Goal: Task Accomplishment & Management: Complete application form

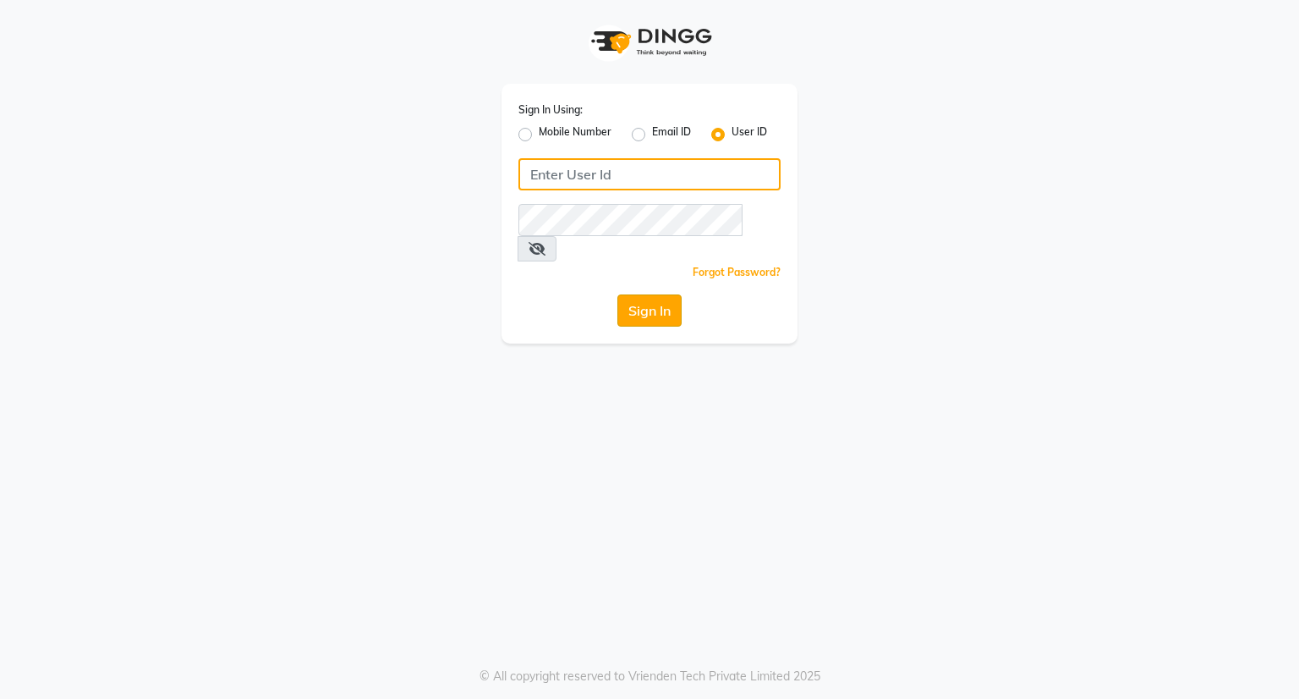
type input "om6571006@gmail.com"
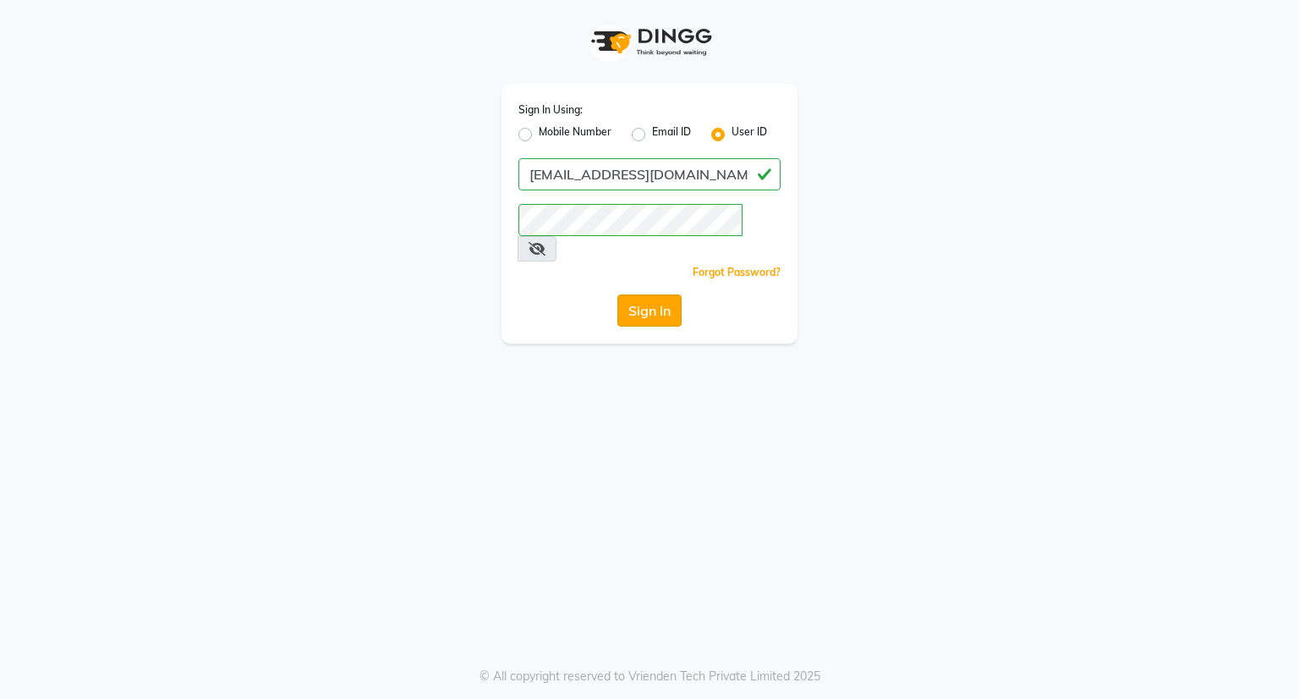
click at [650, 294] on button "Sign In" at bounding box center [649, 310] width 64 height 32
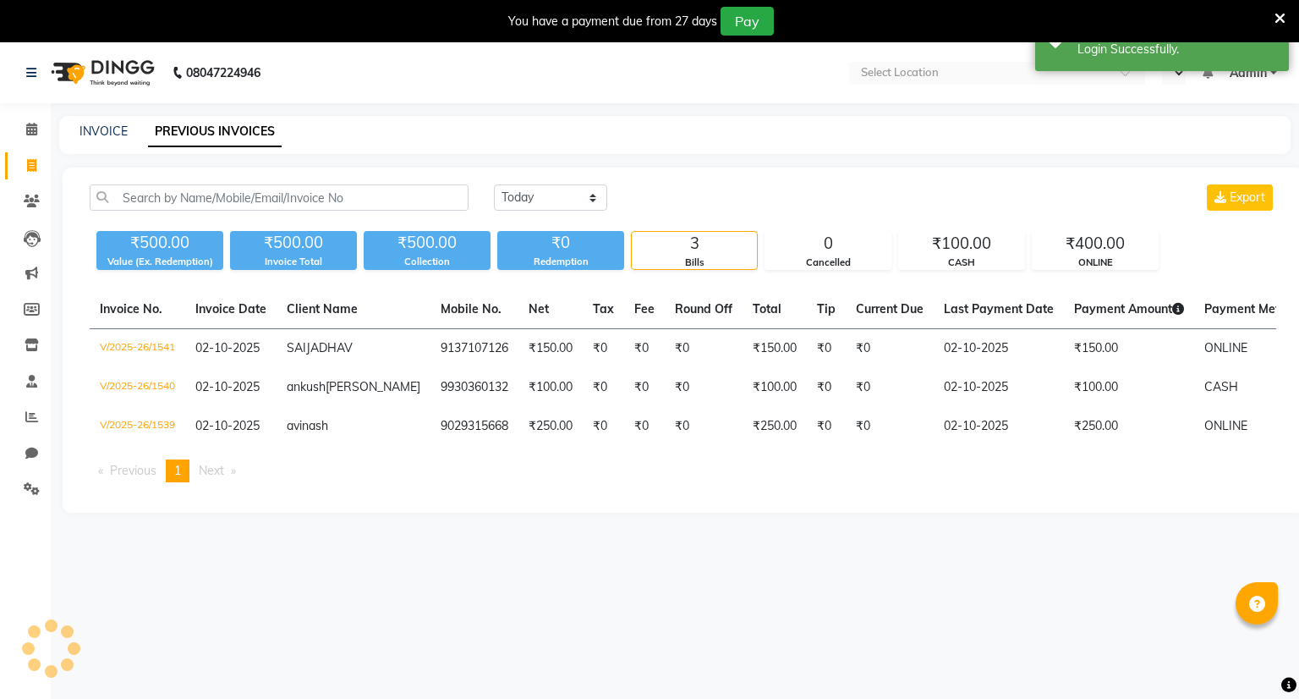
select select "en"
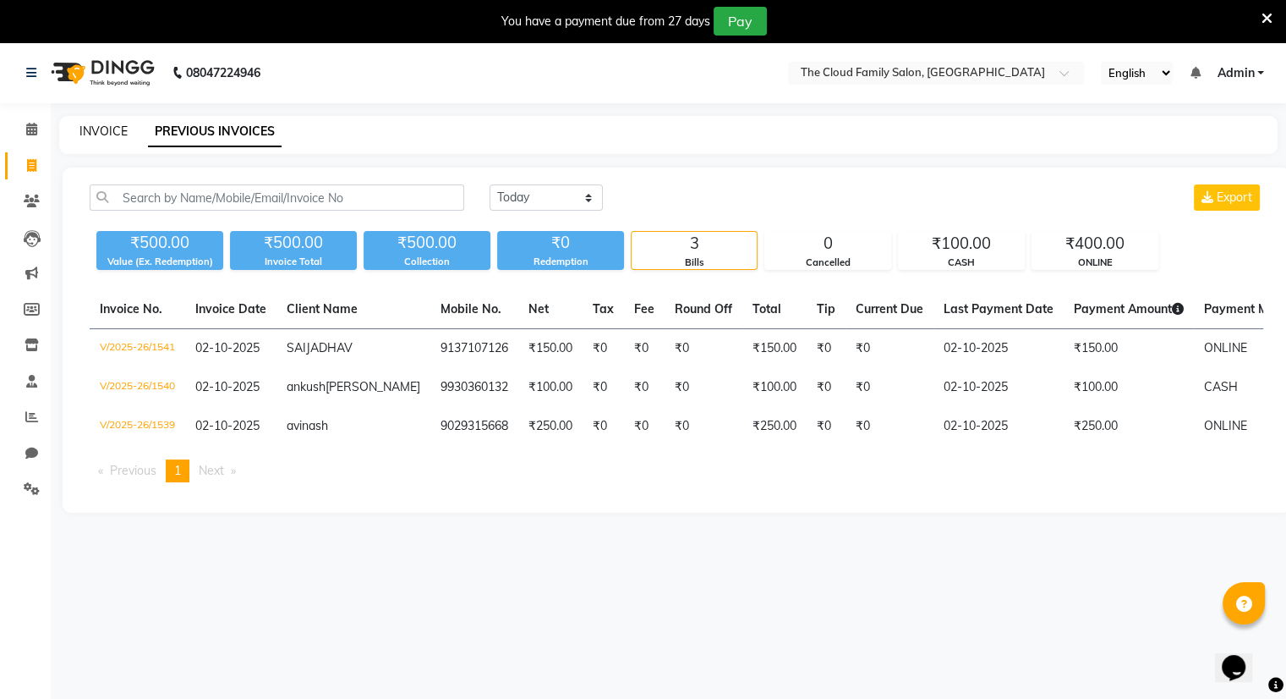
click at [98, 134] on link "INVOICE" at bounding box center [104, 130] width 48 height 15
select select "8444"
select select "service"
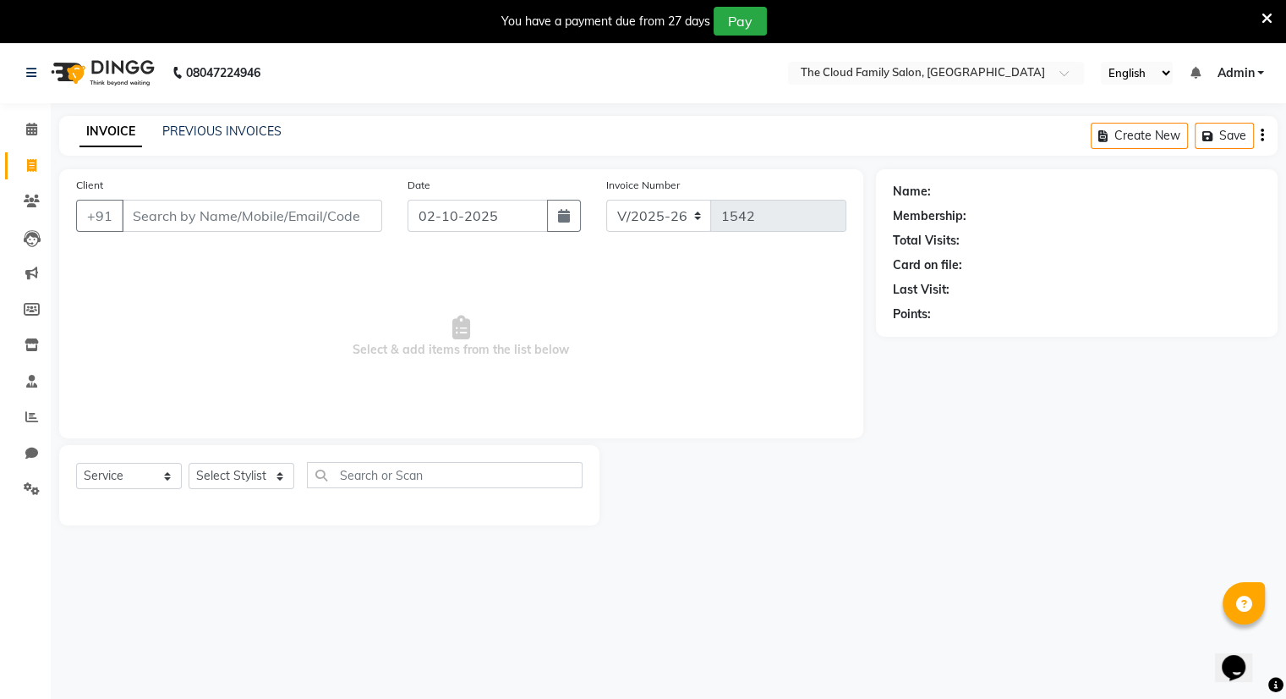
click at [189, 213] on input "Client" at bounding box center [252, 216] width 260 height 32
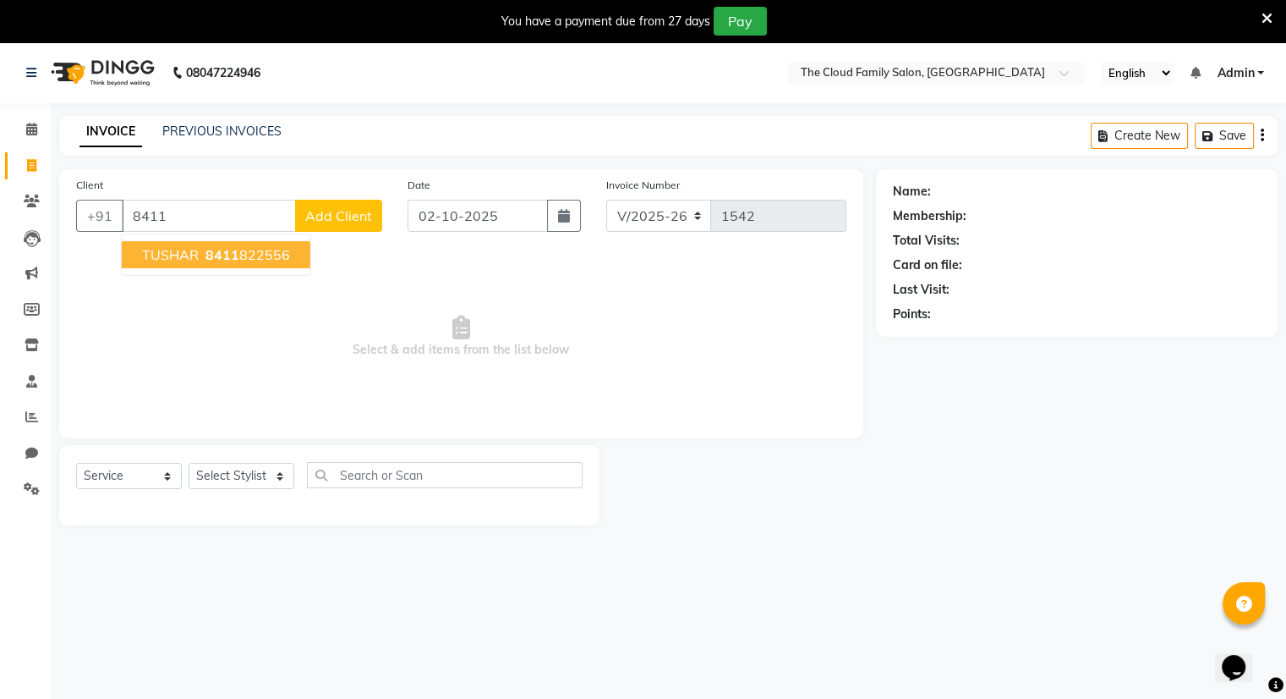
click at [211, 251] on span "8411" at bounding box center [223, 254] width 34 height 17
type input "8411822556"
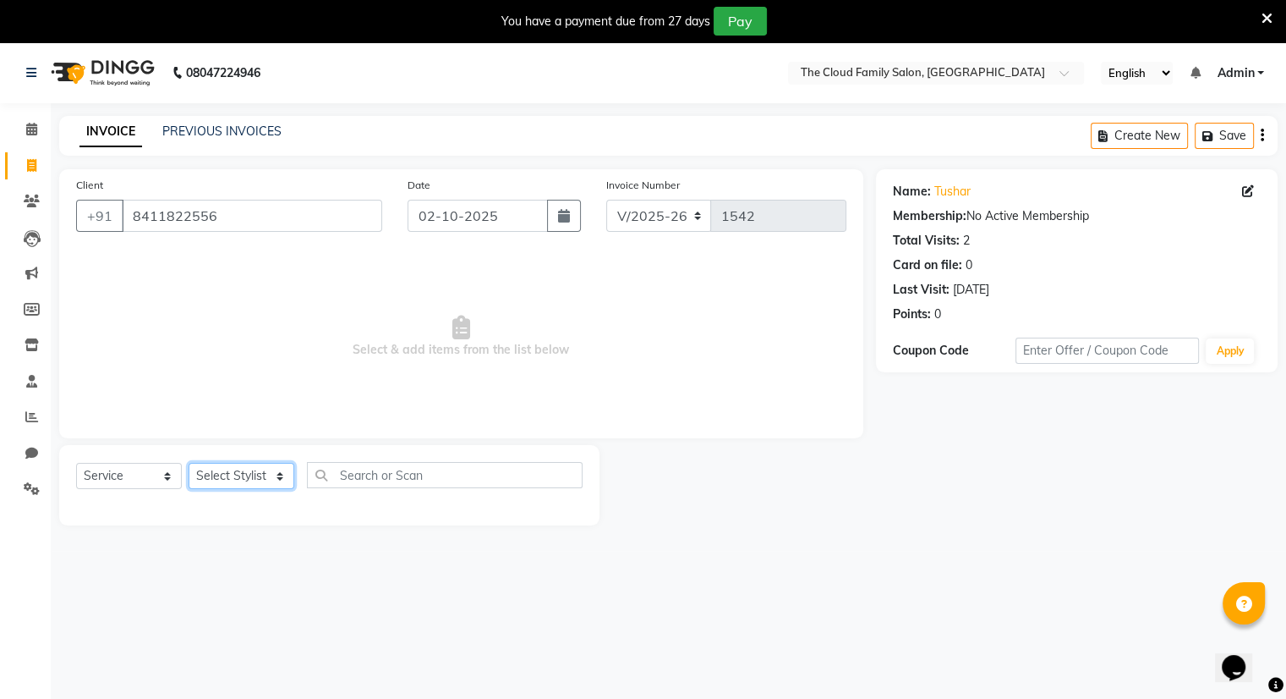
click at [210, 480] on select "Select Stylist Amrapali Bhumi OM [PERSON_NAME] [PERSON_NAME] [PERSON_NAME]" at bounding box center [242, 476] width 106 height 26
select select "83357"
click at [189, 463] on select "Select Stylist Amrapali Bhumi OM [PERSON_NAME] [PERSON_NAME] [PERSON_NAME]" at bounding box center [242, 476] width 106 height 26
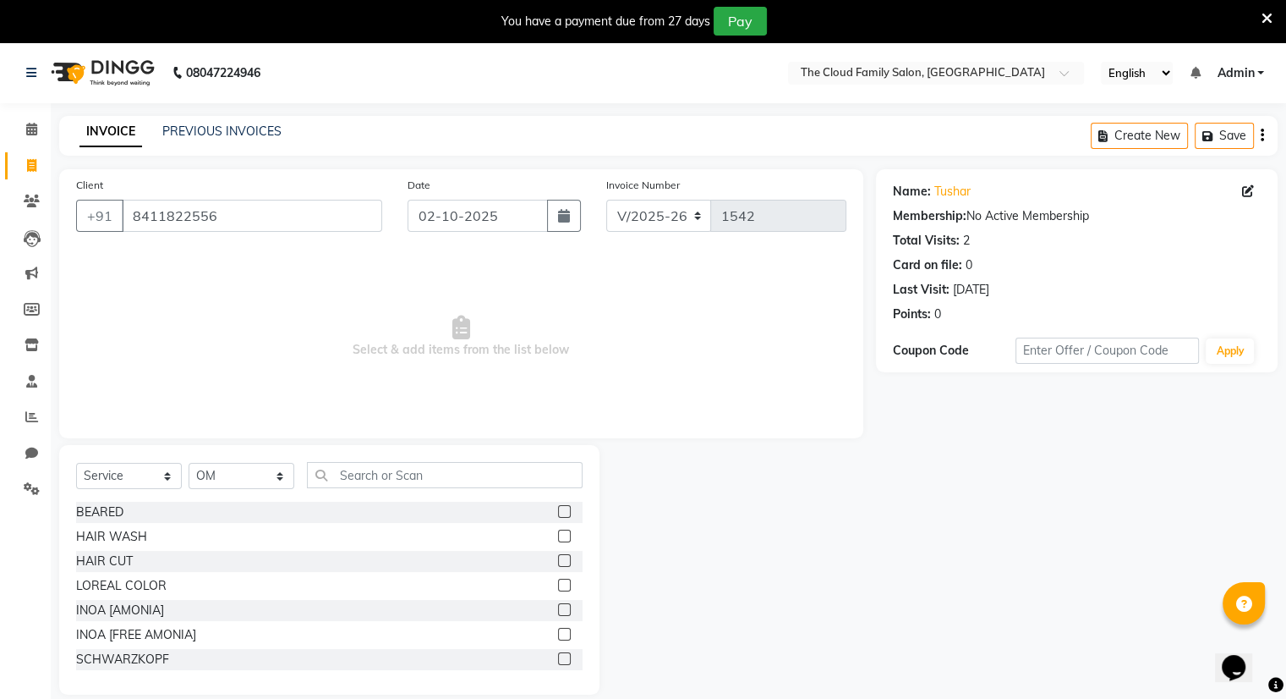
click at [558, 507] on label at bounding box center [564, 511] width 13 height 13
click at [558, 507] on input "checkbox" at bounding box center [563, 512] width 11 height 11
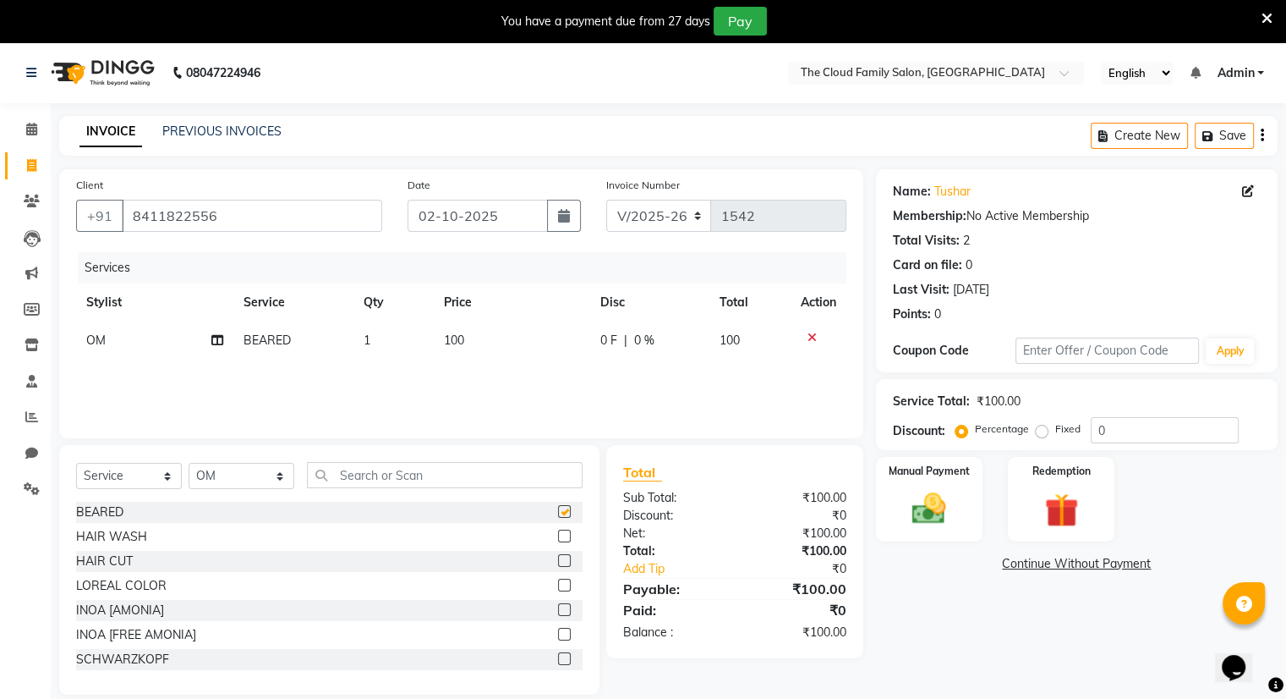
checkbox input "false"
click at [558, 566] on label at bounding box center [564, 560] width 13 height 13
click at [558, 566] on input "checkbox" at bounding box center [563, 561] width 11 height 11
checkbox input "false"
click at [946, 496] on img at bounding box center [929, 509] width 57 height 41
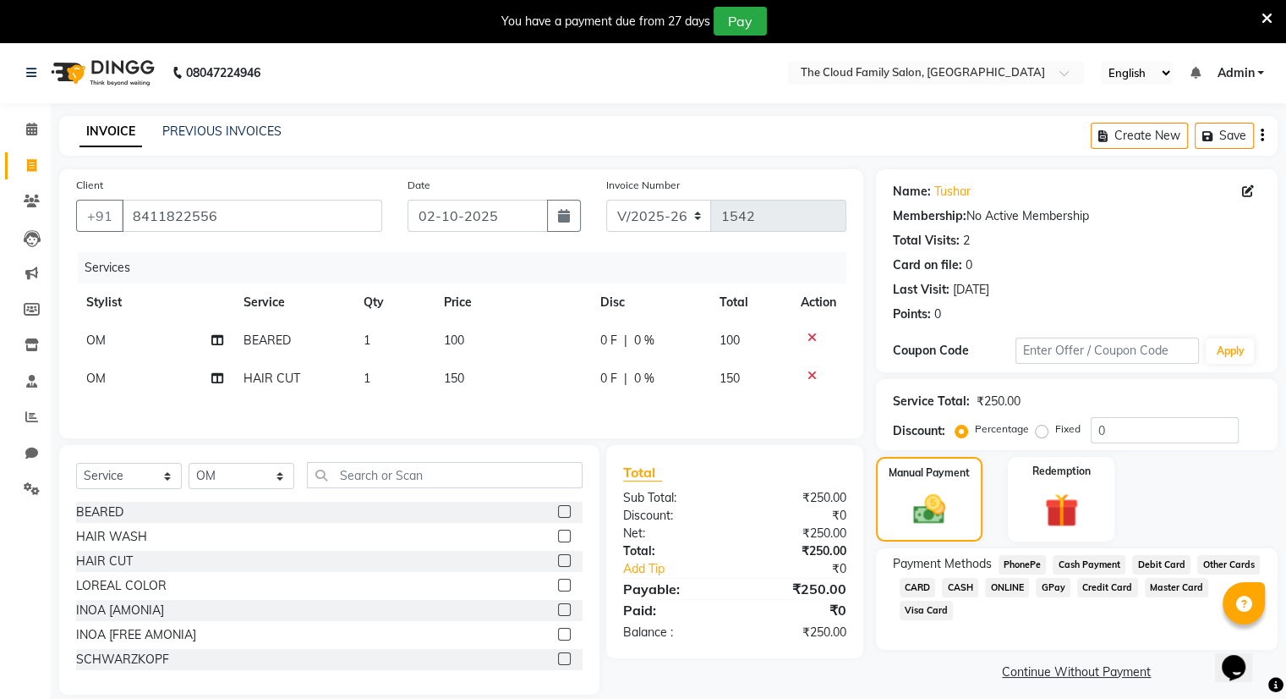
click at [960, 588] on span "CASH" at bounding box center [960, 587] width 36 height 19
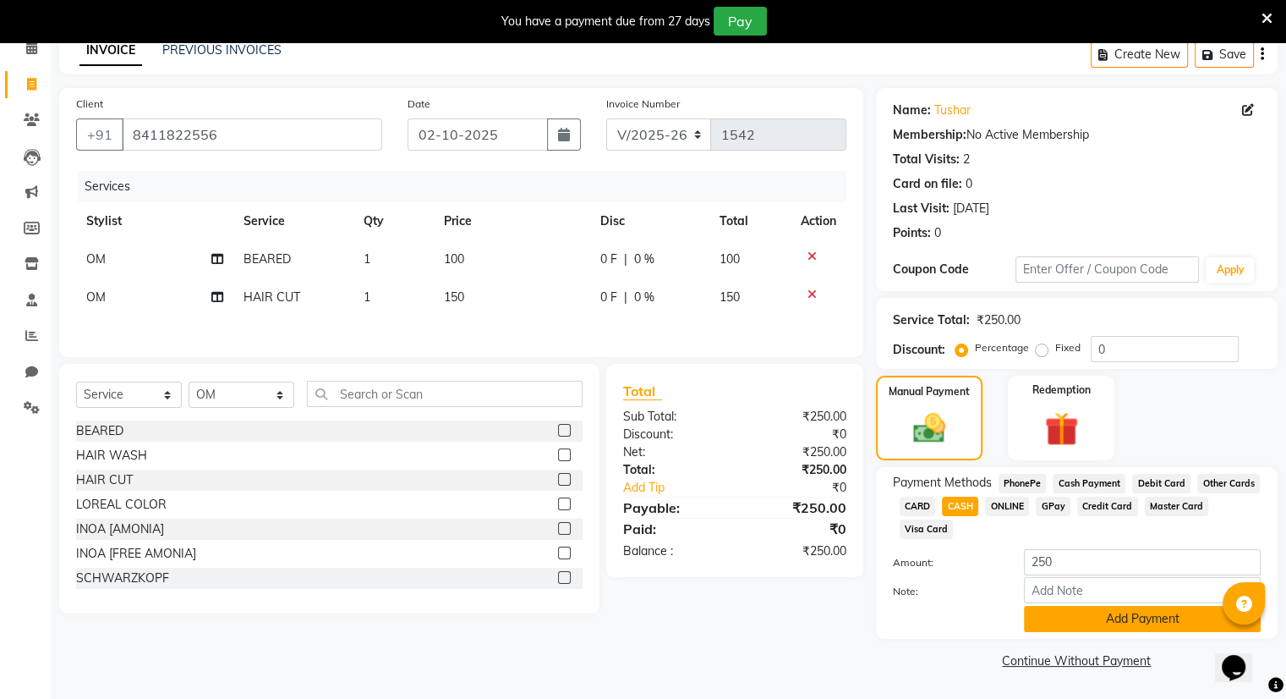
click at [1133, 610] on button "Add Payment" at bounding box center [1142, 619] width 237 height 26
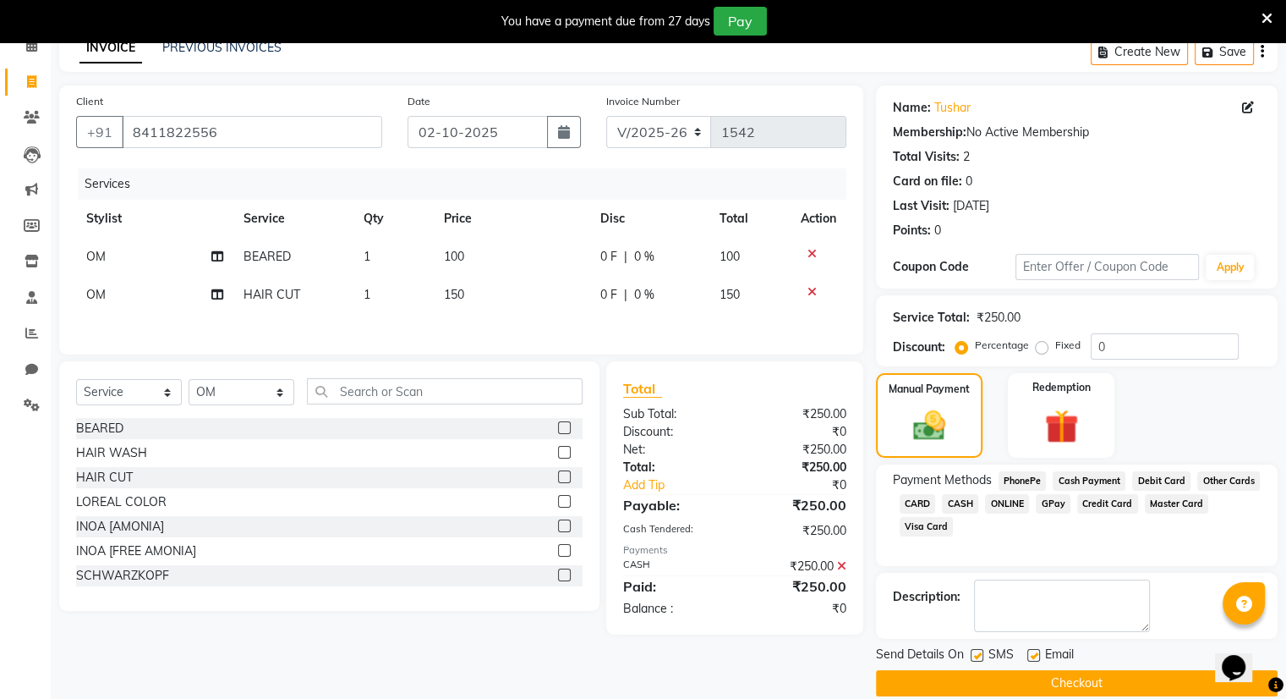
click at [1089, 686] on button "Checkout" at bounding box center [1077, 683] width 402 height 26
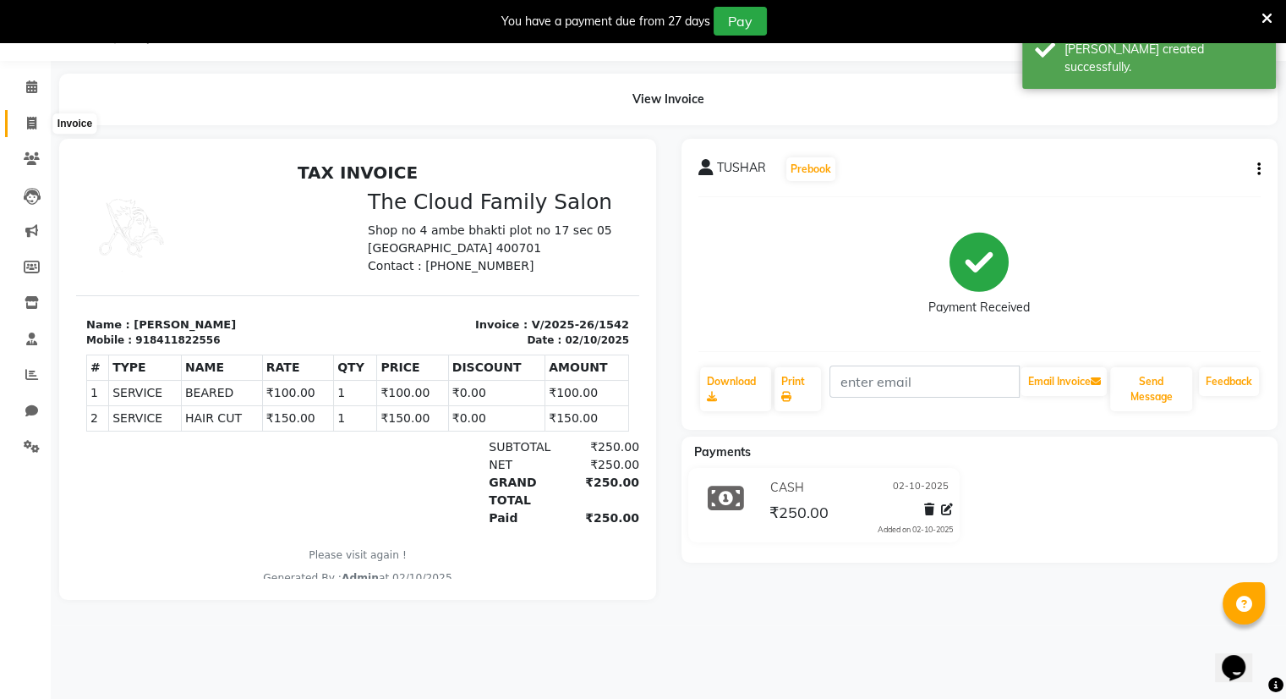
click at [27, 117] on icon at bounding box center [31, 123] width 9 height 13
select select "8444"
select select "service"
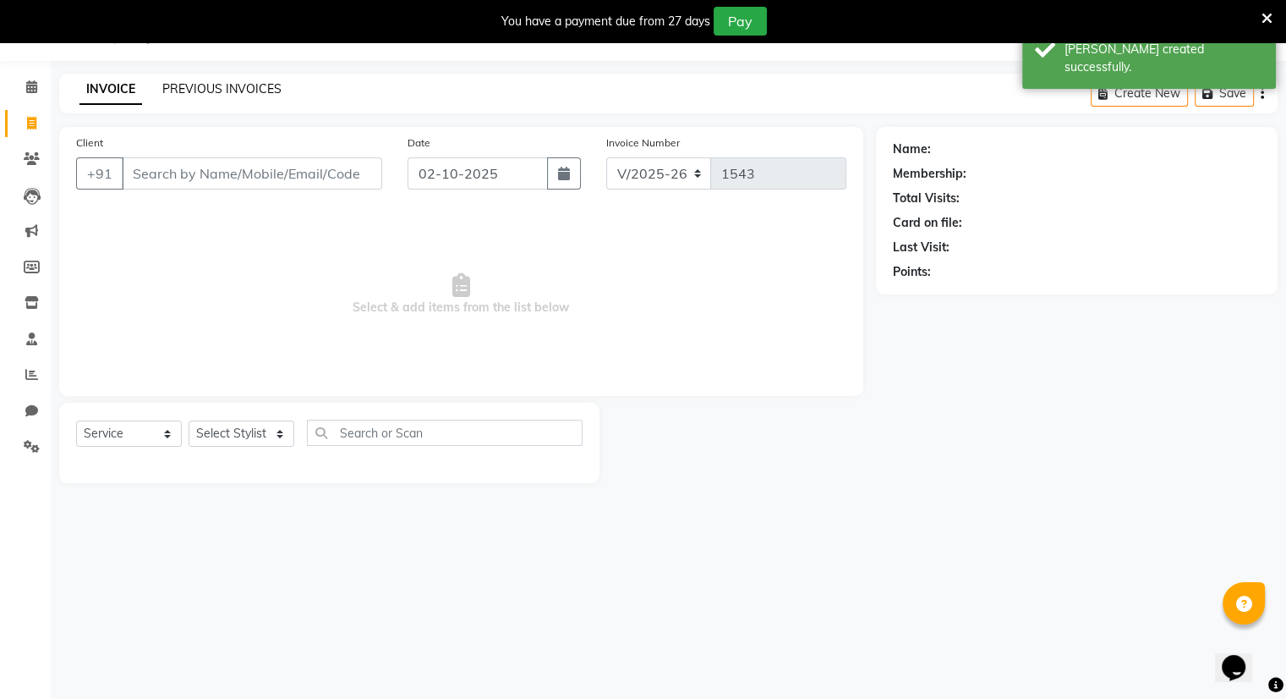
click at [190, 89] on link "PREVIOUS INVOICES" at bounding box center [221, 88] width 119 height 15
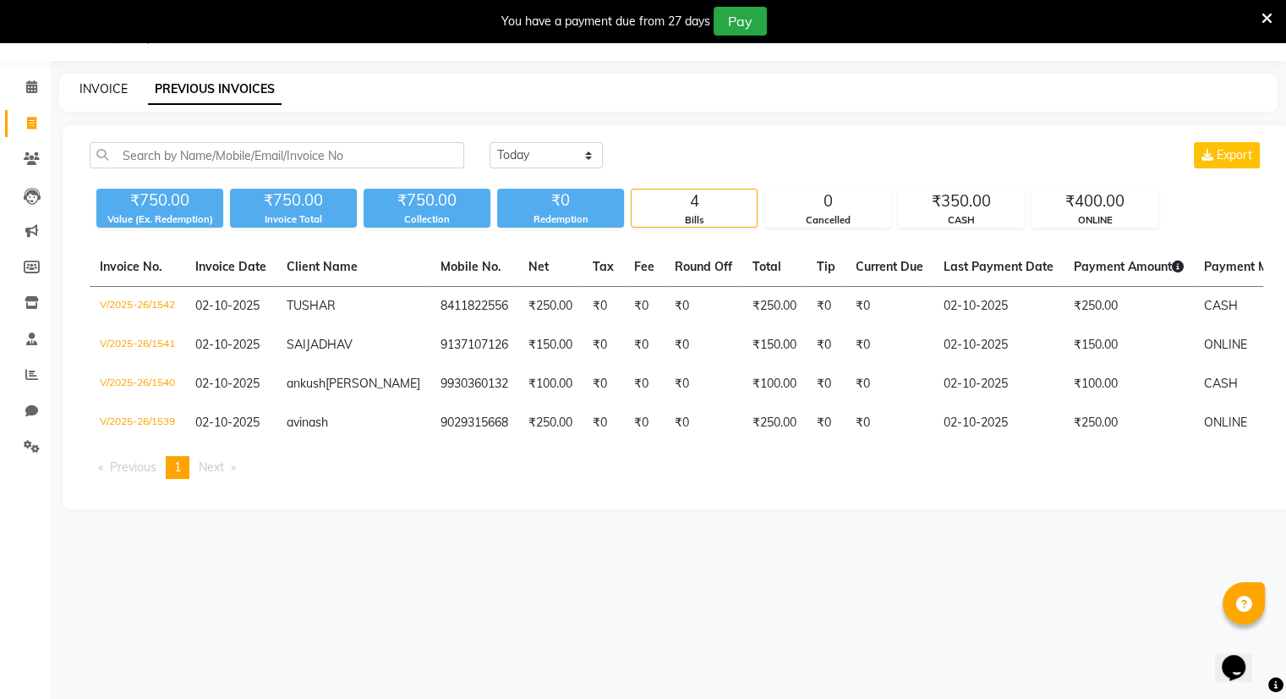
click at [95, 86] on link "INVOICE" at bounding box center [104, 88] width 48 height 15
select select "service"
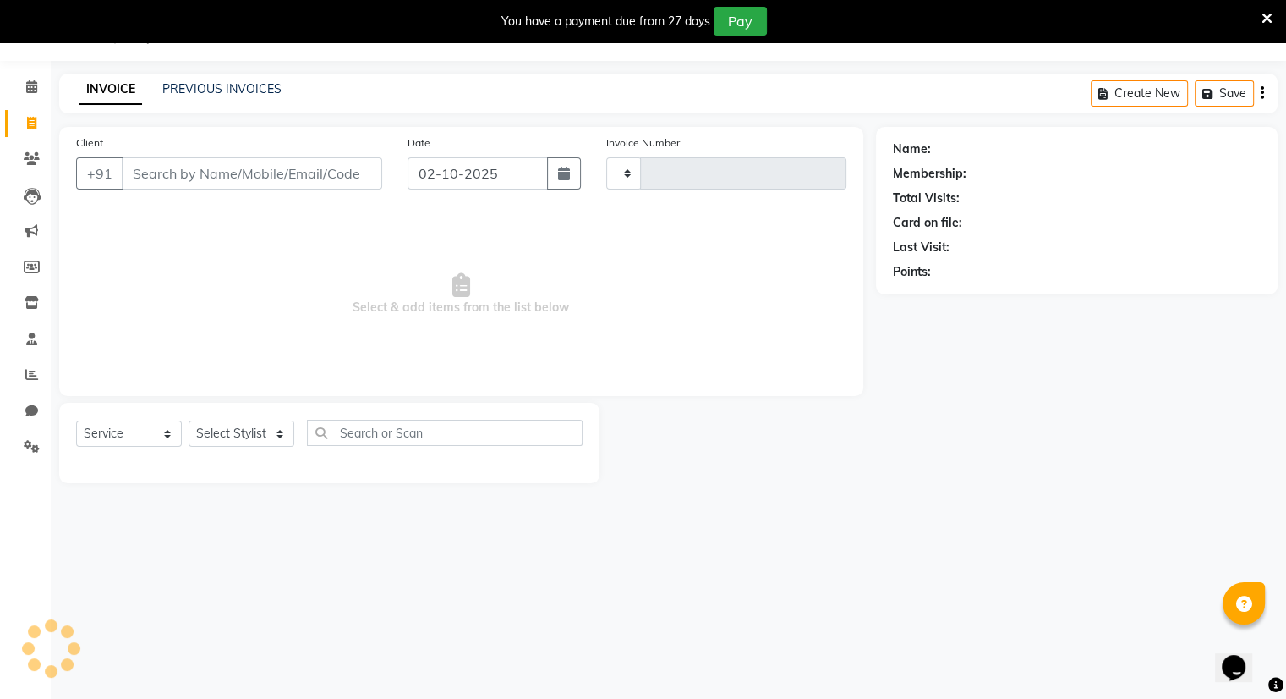
type input "1543"
select select "8444"
click at [154, 167] on input "Client" at bounding box center [252, 173] width 260 height 32
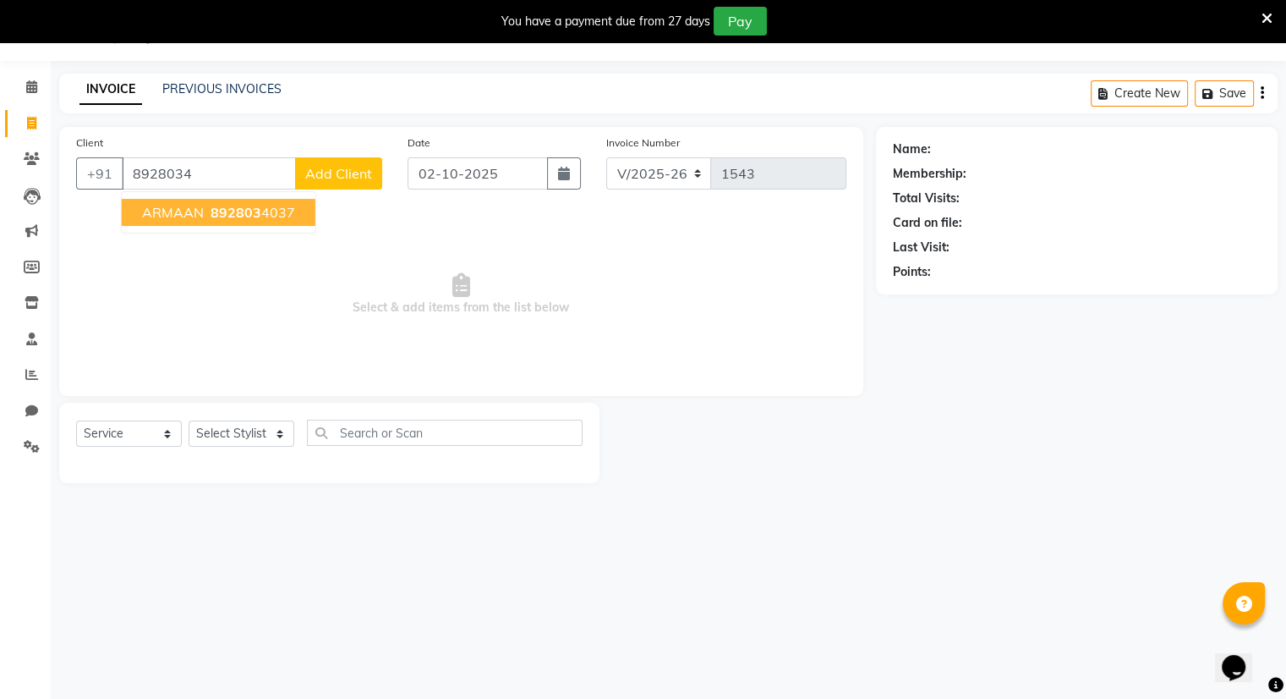
click at [0, 153] on li "Clients" at bounding box center [25, 159] width 51 height 36
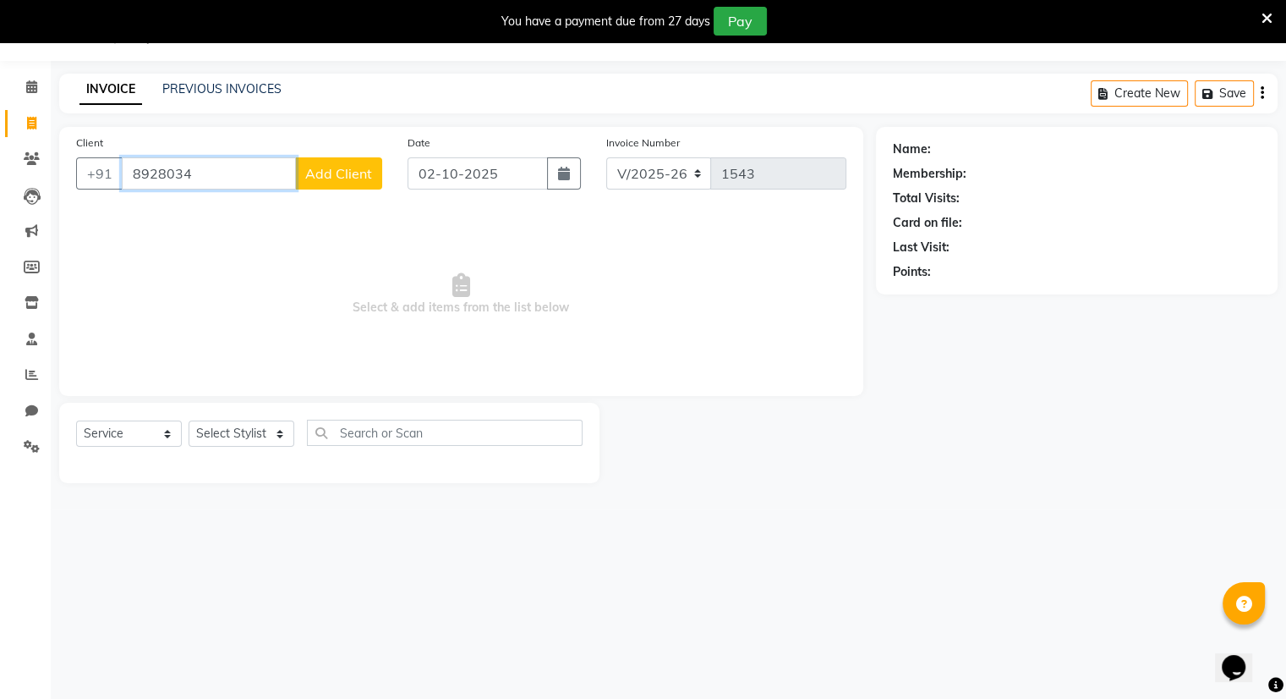
click at [222, 182] on input "8928034" at bounding box center [209, 173] width 174 height 32
click at [190, 211] on span "ARMAAN" at bounding box center [173, 212] width 62 height 17
type input "8928034037"
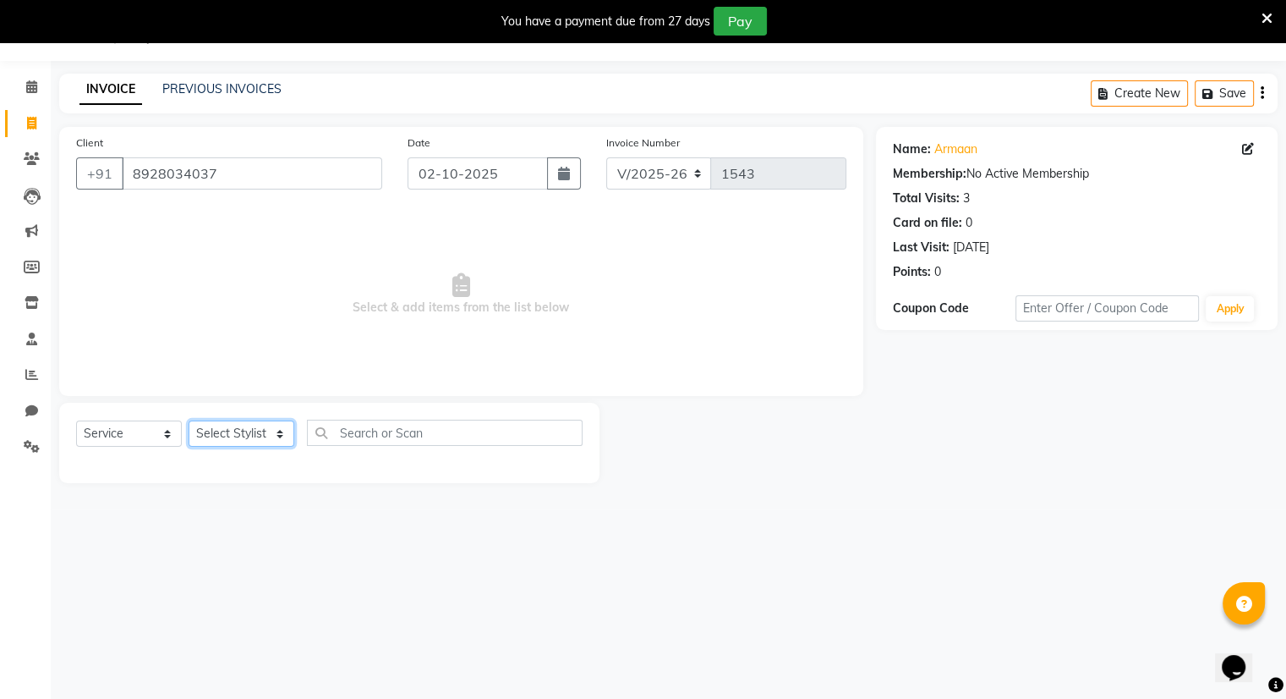
click at [230, 436] on select "Select Stylist Amrapali Bhumi OM [PERSON_NAME] [PERSON_NAME] [PERSON_NAME]" at bounding box center [242, 433] width 106 height 26
select select "83357"
click at [189, 421] on select "Select Stylist Amrapali Bhumi OM [PERSON_NAME] [PERSON_NAME] [PERSON_NAME]" at bounding box center [242, 433] width 106 height 26
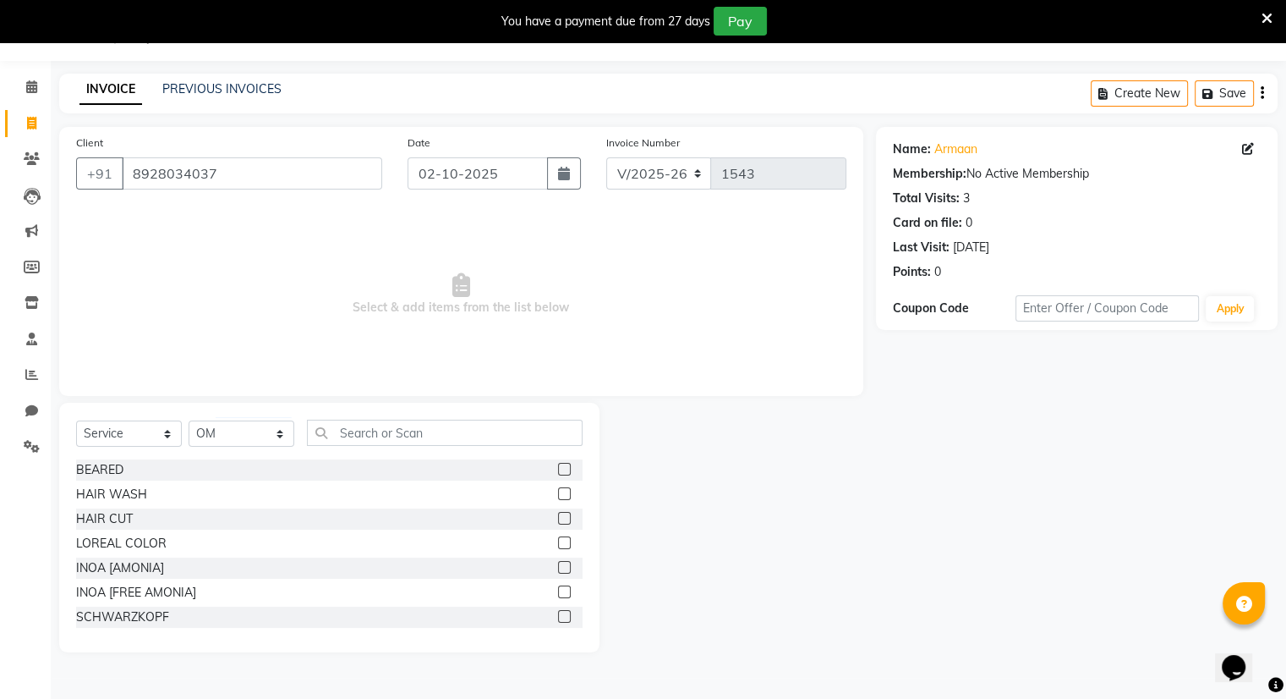
click at [558, 518] on label at bounding box center [564, 518] width 13 height 13
click at [558, 518] on input "checkbox" at bounding box center [563, 518] width 11 height 11
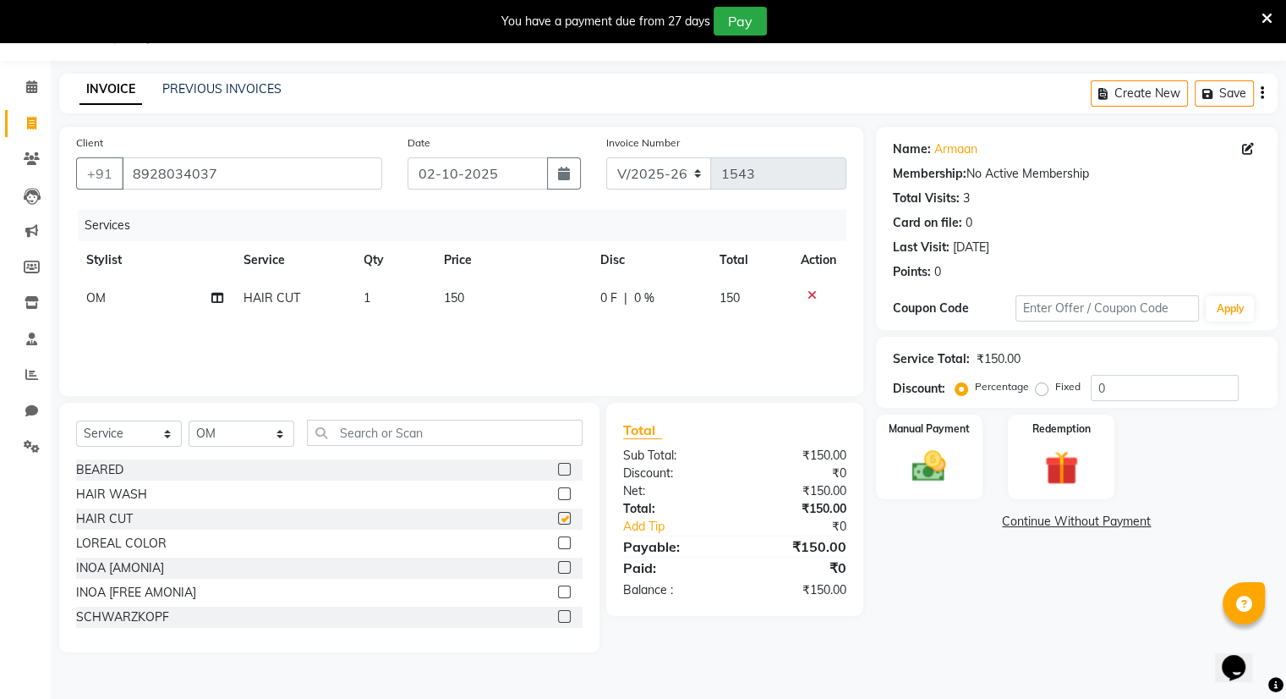
checkbox input "false"
click at [924, 441] on div "Manual Payment" at bounding box center [929, 456] width 111 height 87
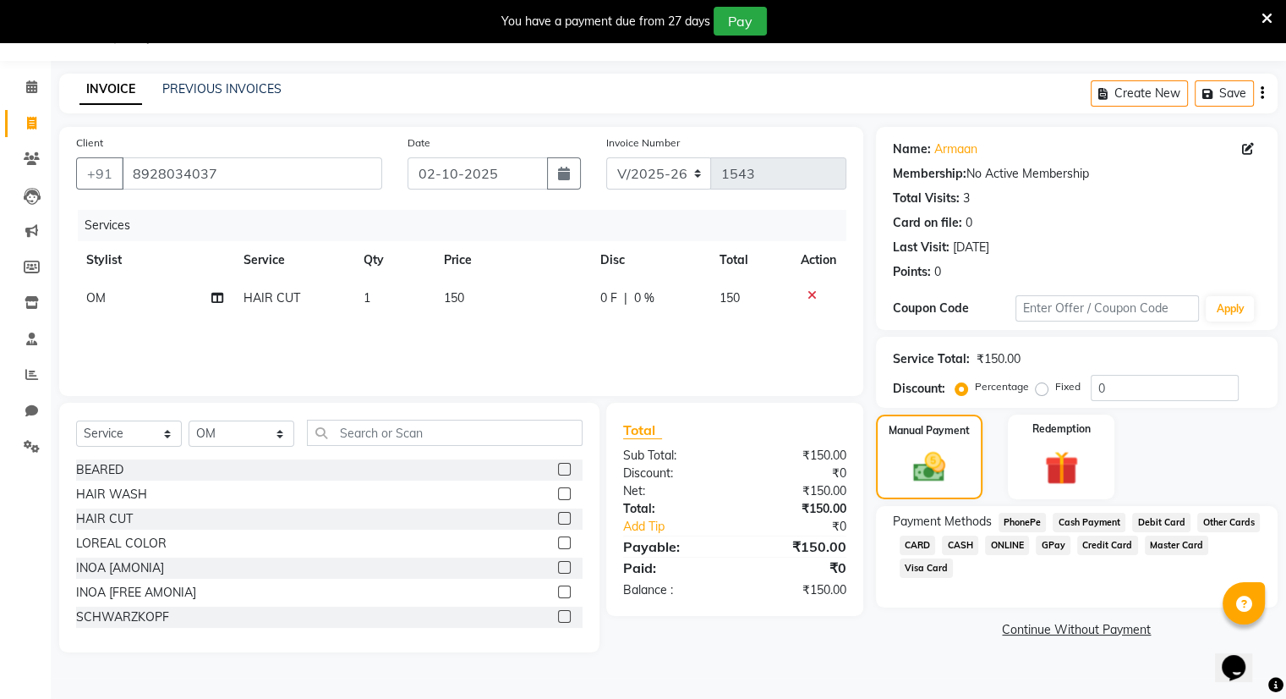
click at [961, 549] on span "CASH" at bounding box center [960, 544] width 36 height 19
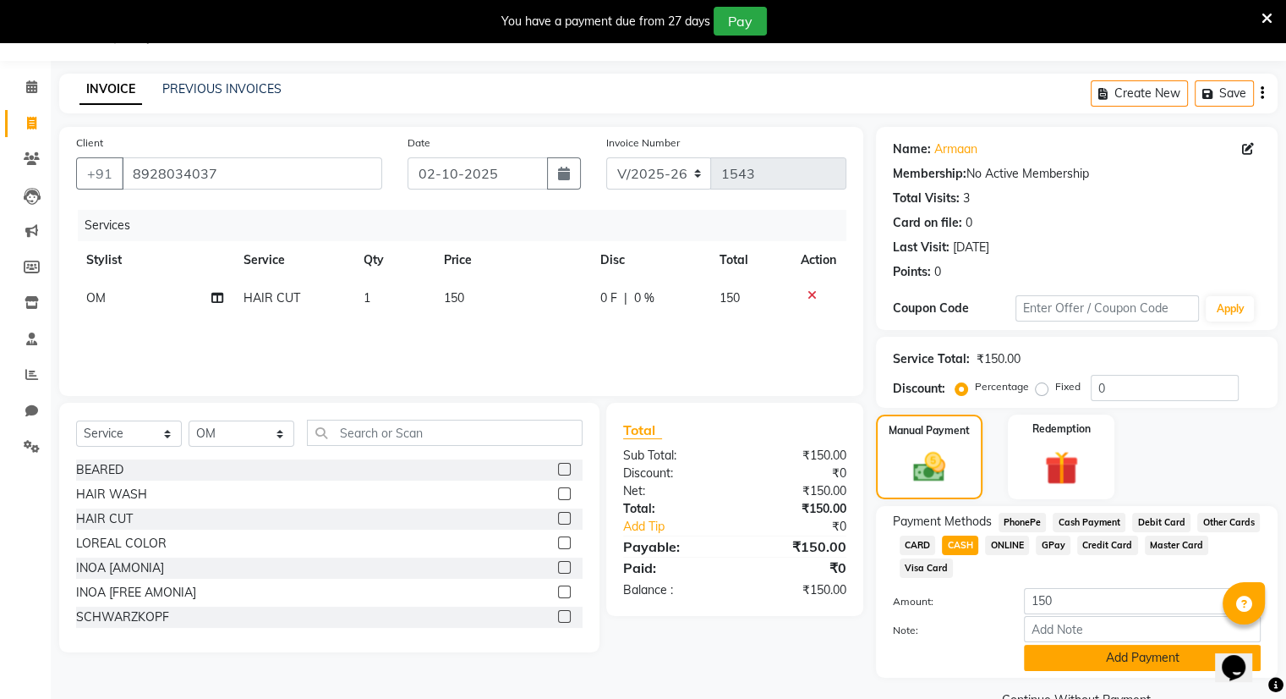
click at [1061, 654] on button "Add Payment" at bounding box center [1142, 657] width 237 height 26
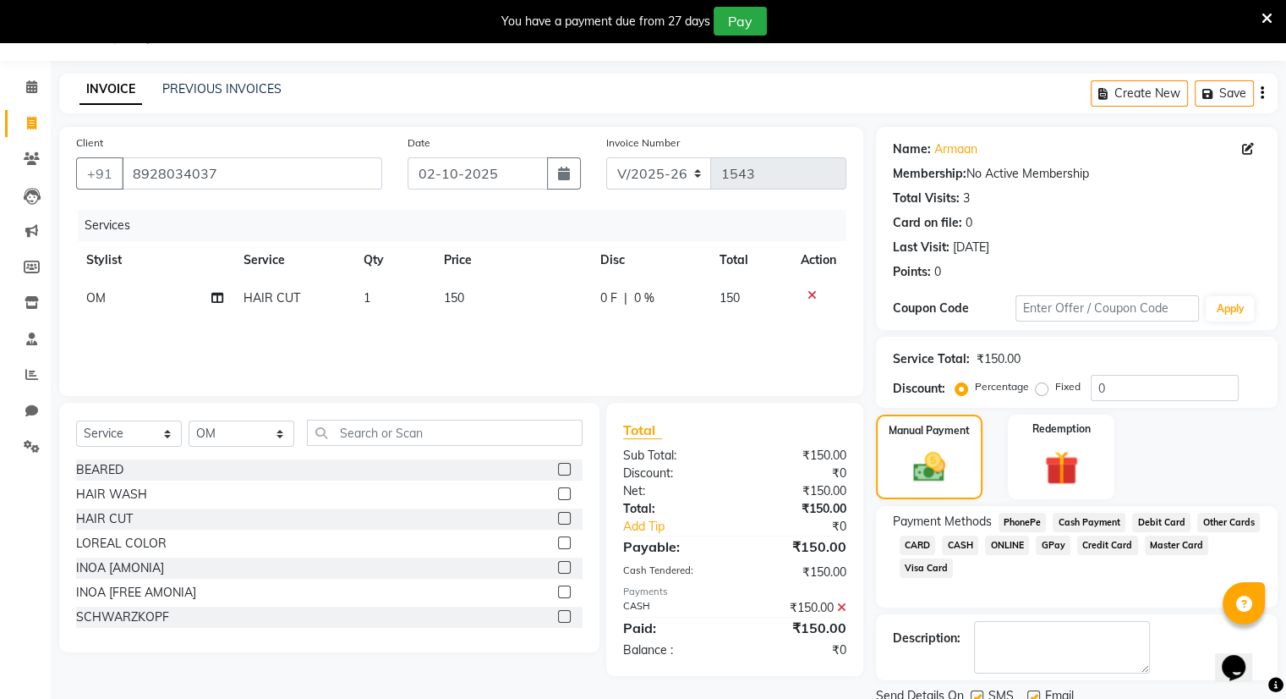
scroll to position [105, 0]
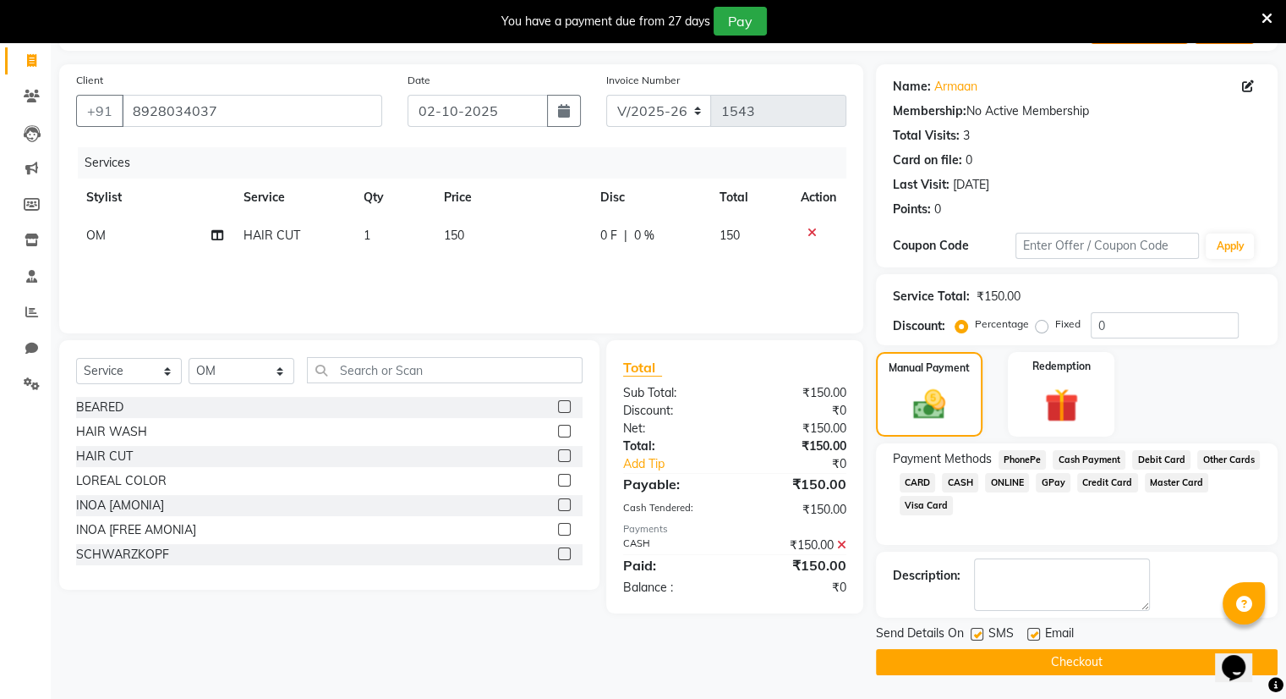
click at [1061, 654] on button "Checkout" at bounding box center [1077, 662] width 402 height 26
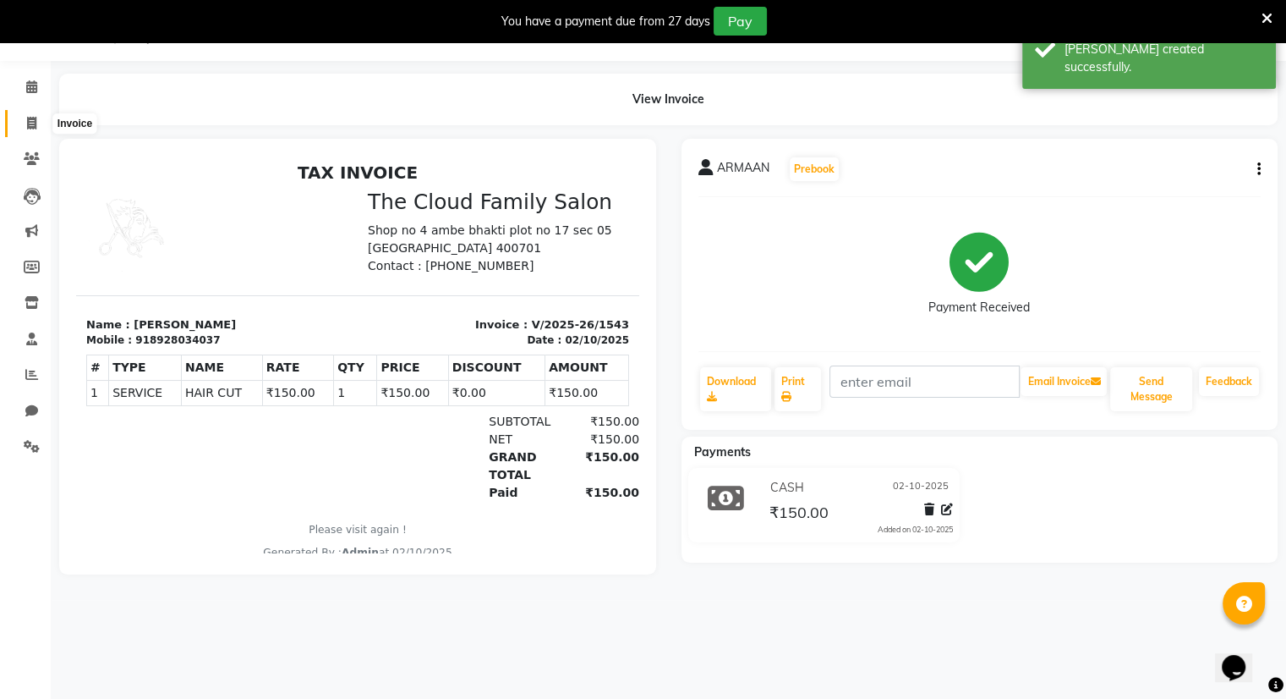
click at [34, 123] on icon at bounding box center [31, 123] width 9 height 13
select select "8444"
select select "service"
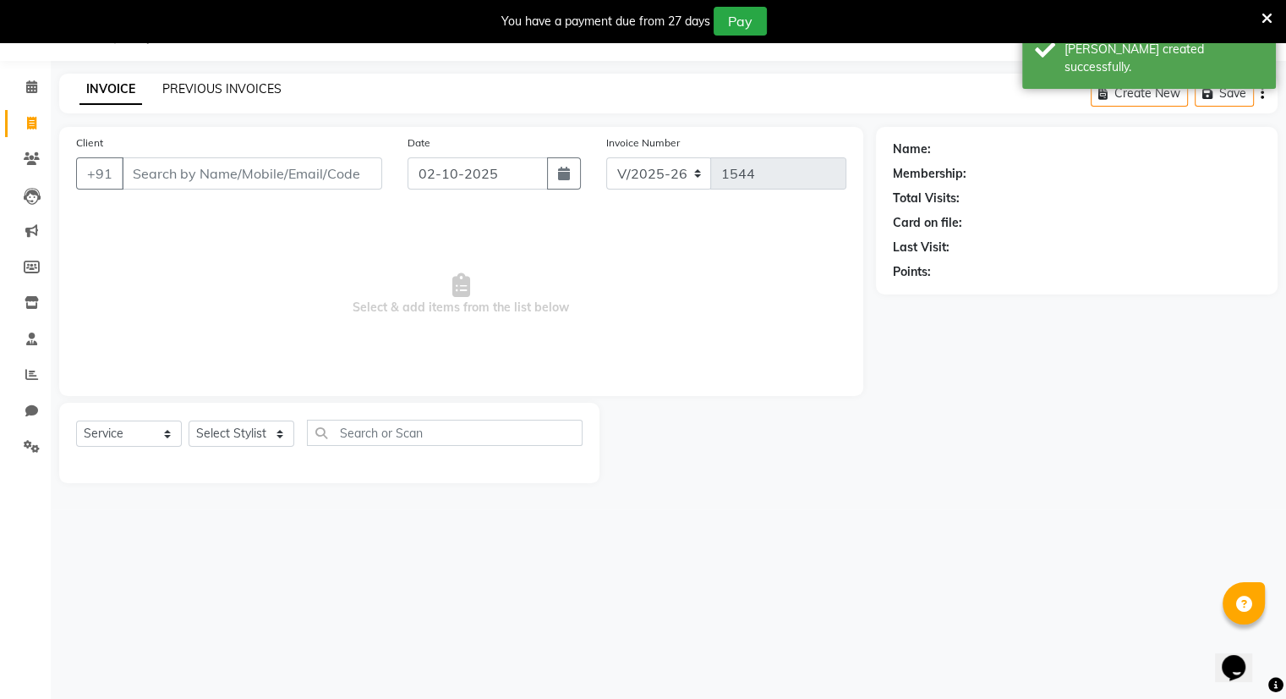
click at [200, 82] on link "PREVIOUS INVOICES" at bounding box center [221, 88] width 119 height 15
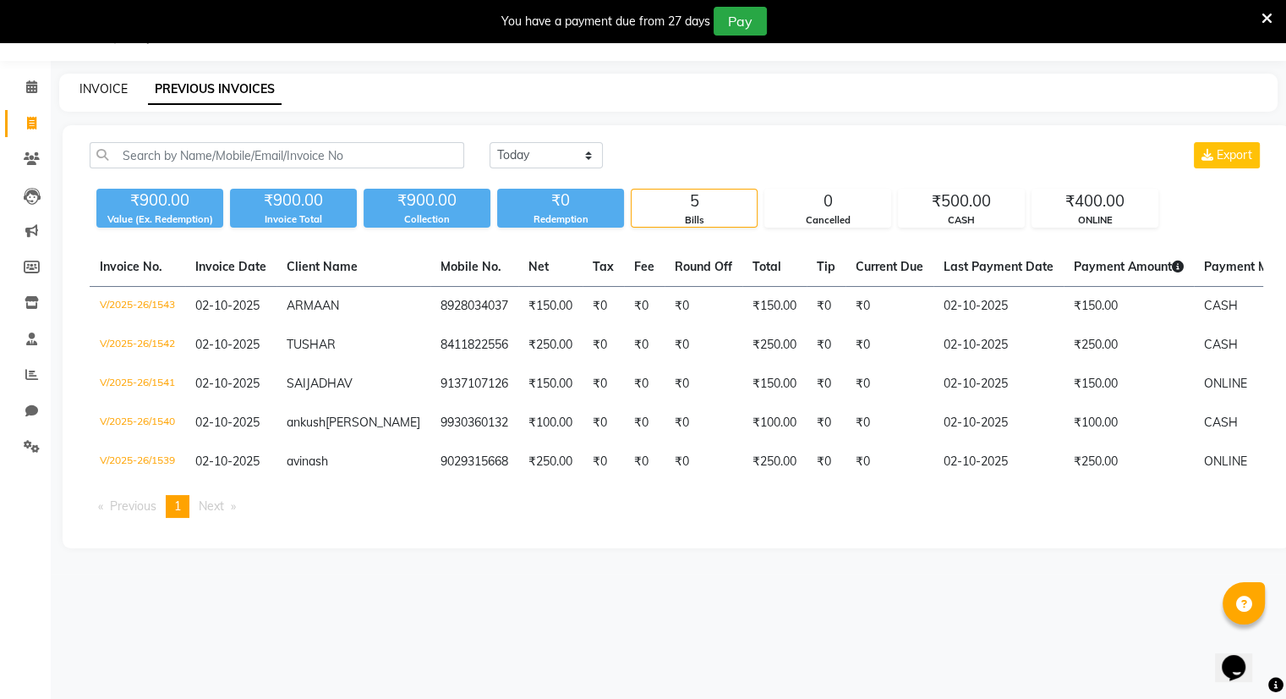
click at [96, 91] on link "INVOICE" at bounding box center [104, 88] width 48 height 15
select select "service"
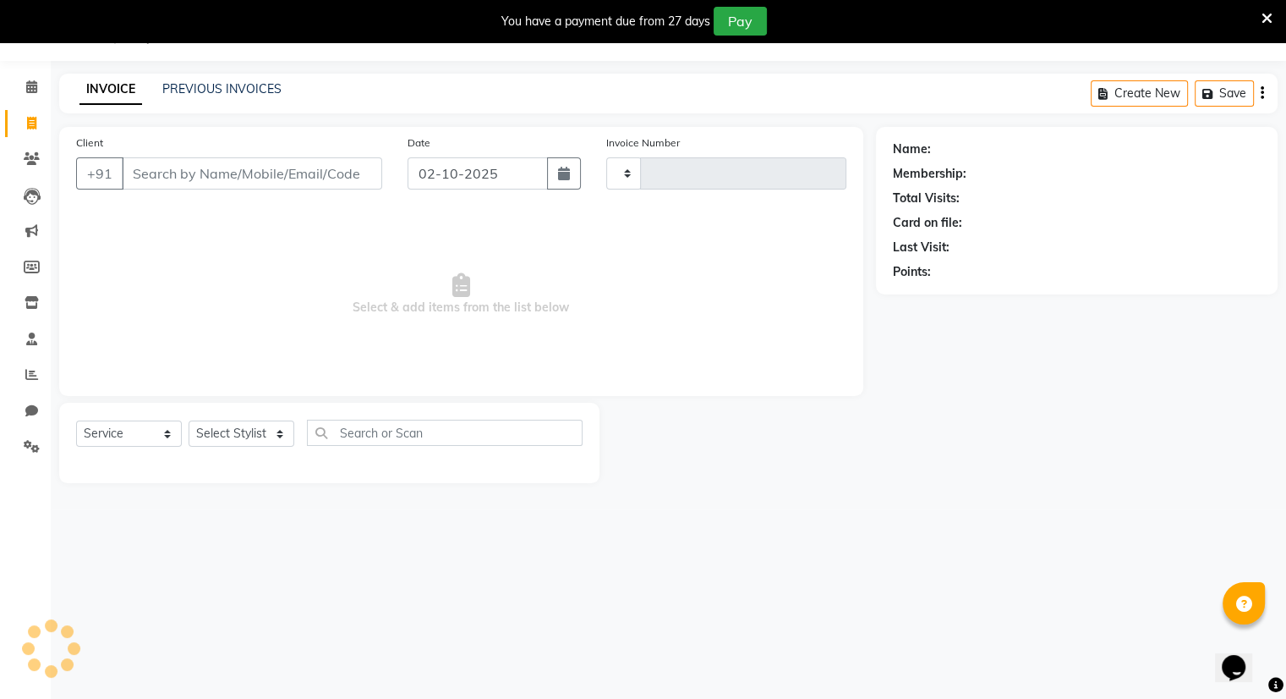
type input "1544"
select select "8444"
click at [170, 179] on input "Client" at bounding box center [252, 173] width 260 height 32
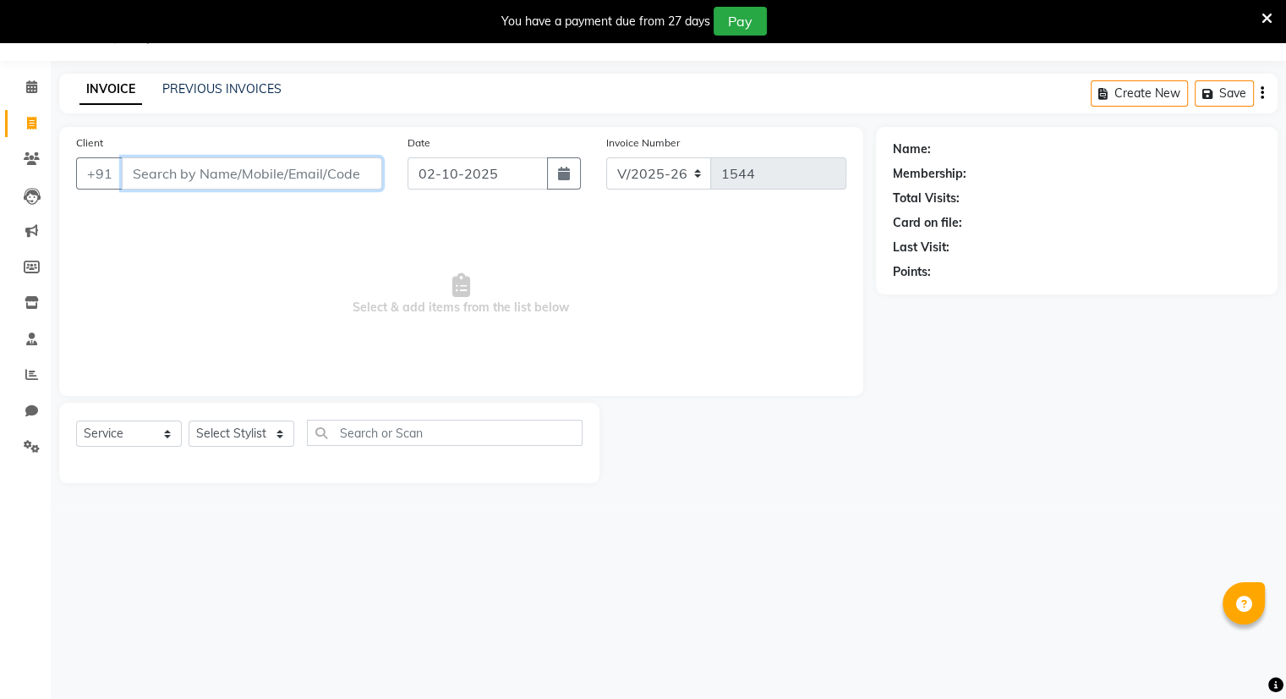
click at [173, 174] on input "Client" at bounding box center [252, 173] width 260 height 32
type input "9892315072"
click at [338, 173] on span "Add Client" at bounding box center [338, 173] width 67 height 17
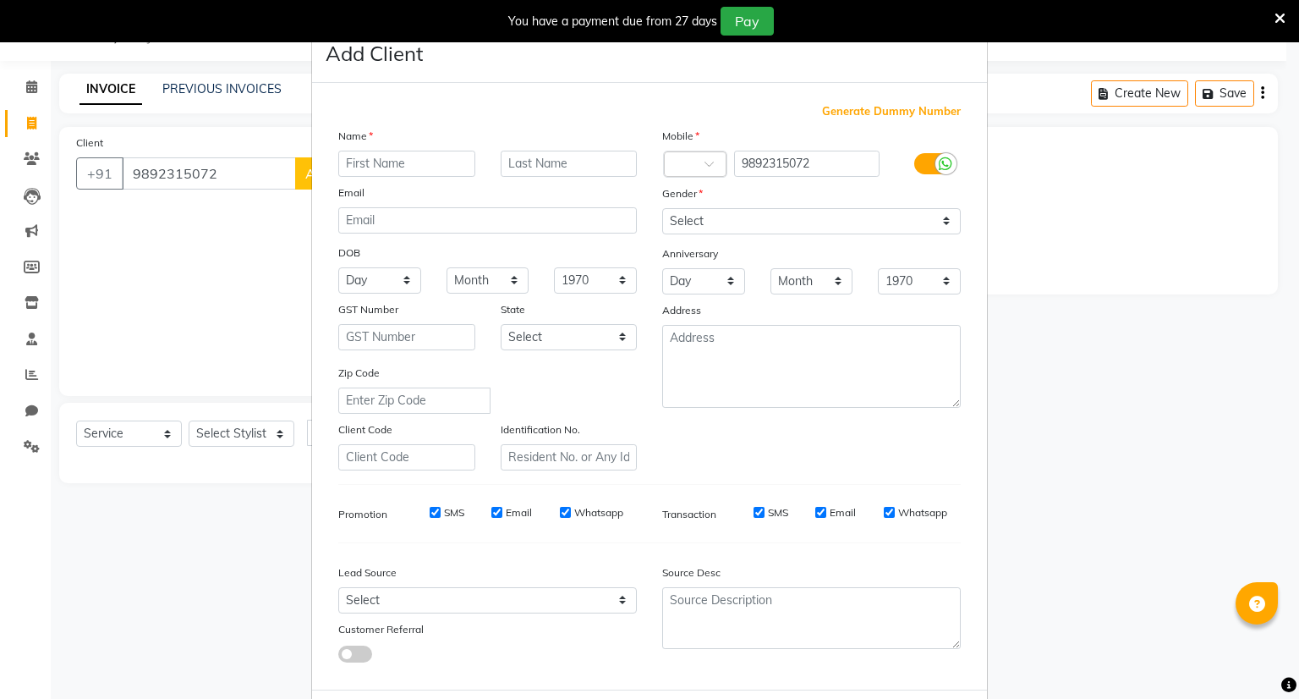
click at [403, 169] on input "text" at bounding box center [406, 164] width 137 height 26
type input "sayala"
click at [690, 213] on select "Select Male Female Other Prefer Not To Say" at bounding box center [811, 221] width 299 height 26
select select "female"
click at [662, 209] on select "Select Male Female Other Prefer Not To Say" at bounding box center [811, 221] width 299 height 26
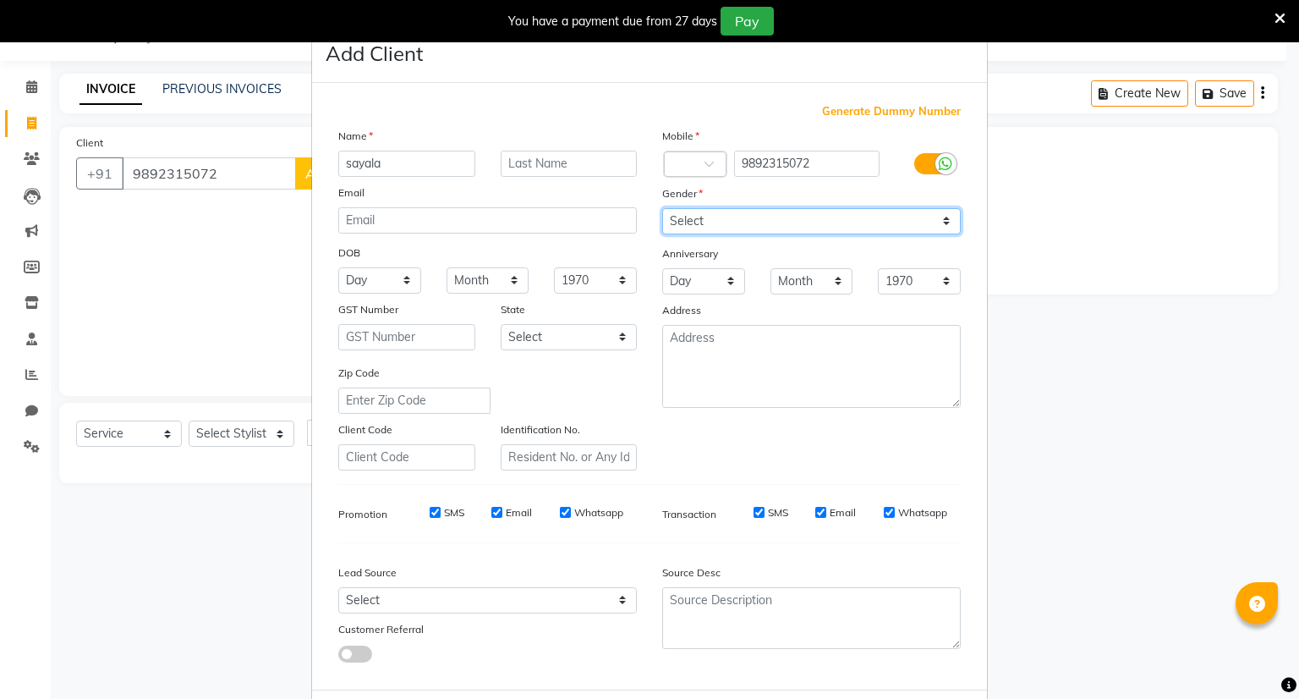
scroll to position [90, 0]
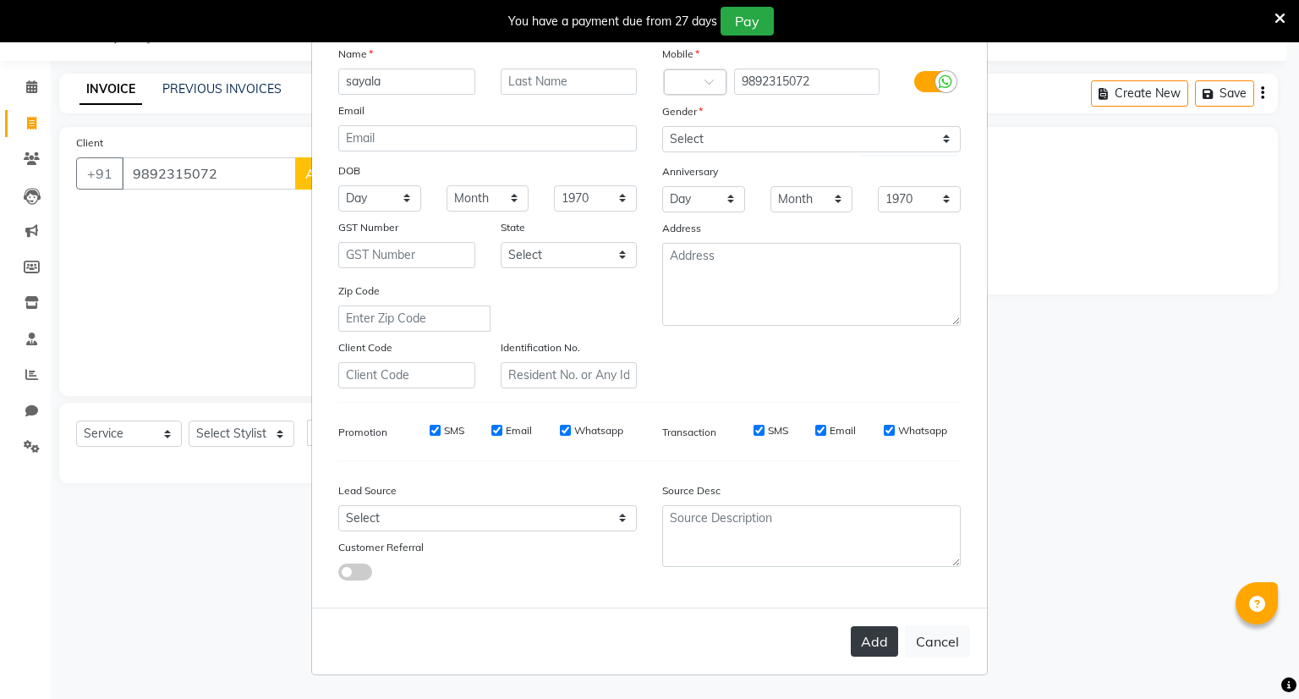
click at [869, 639] on button "Add" at bounding box center [874, 641] width 47 height 30
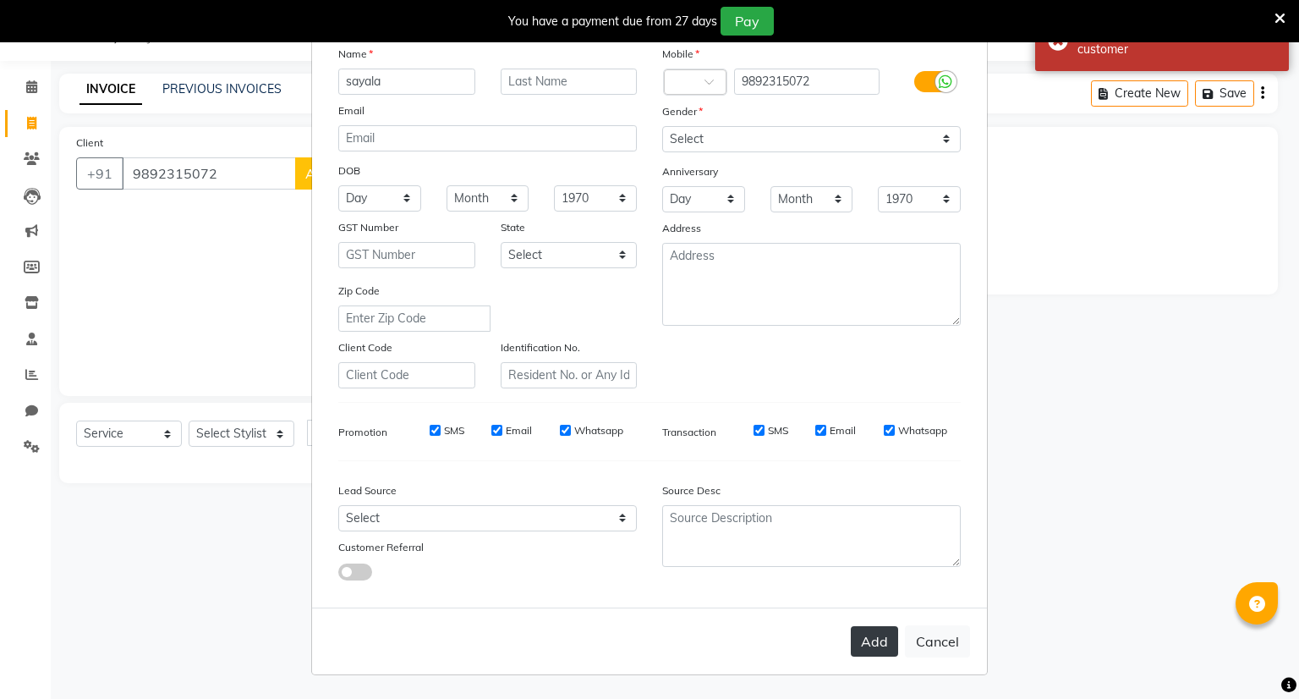
click at [870, 642] on button "Add" at bounding box center [874, 641] width 47 height 30
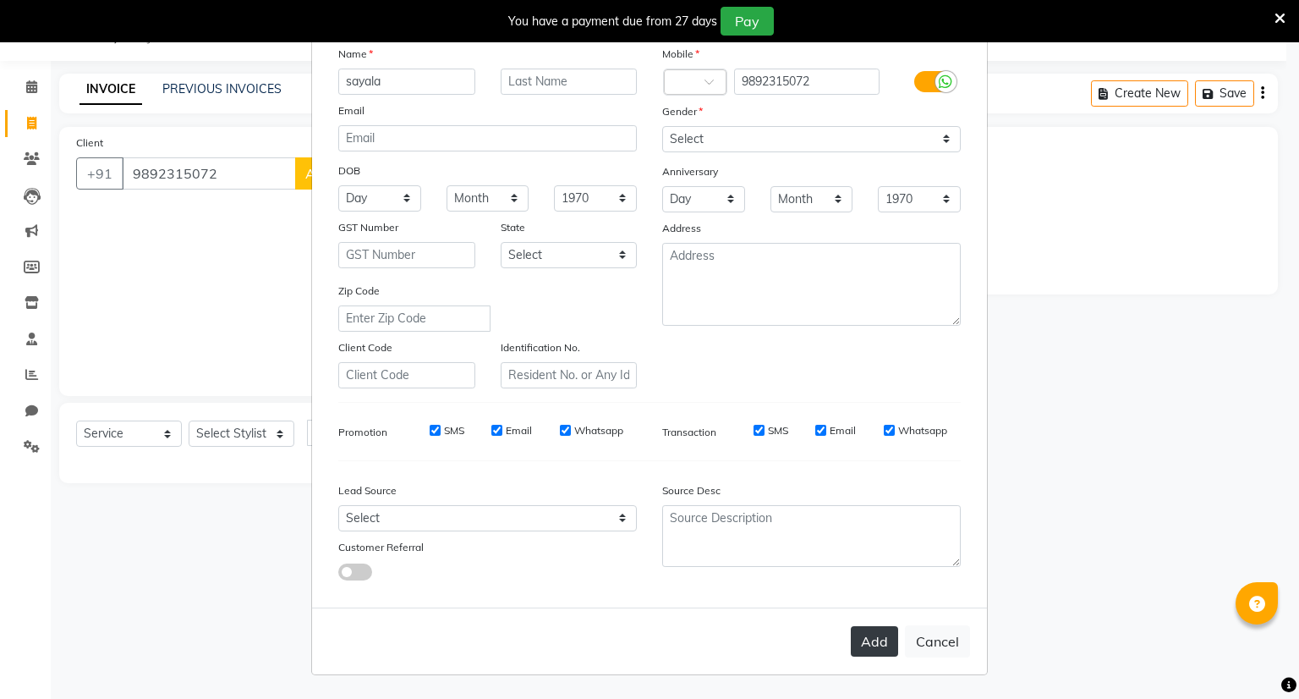
click at [870, 642] on button "Add" at bounding box center [874, 641] width 47 height 30
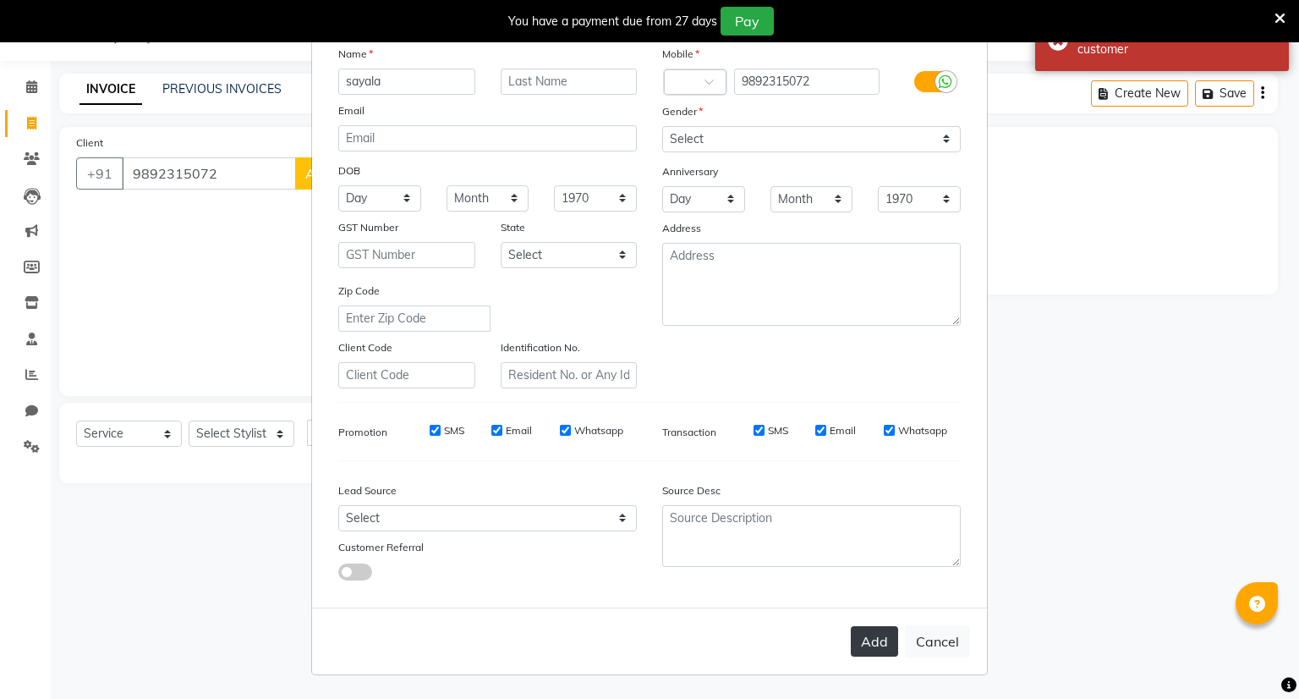
click at [870, 642] on button "Add" at bounding box center [874, 641] width 47 height 30
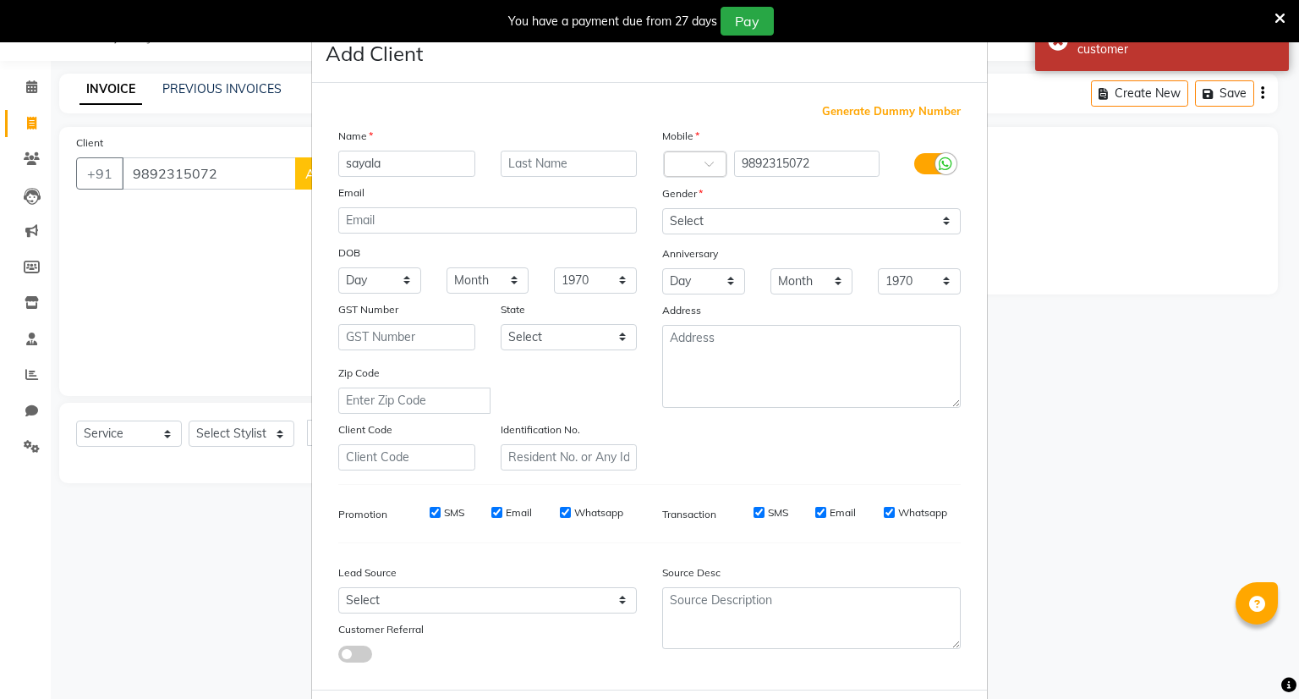
scroll to position [0, 0]
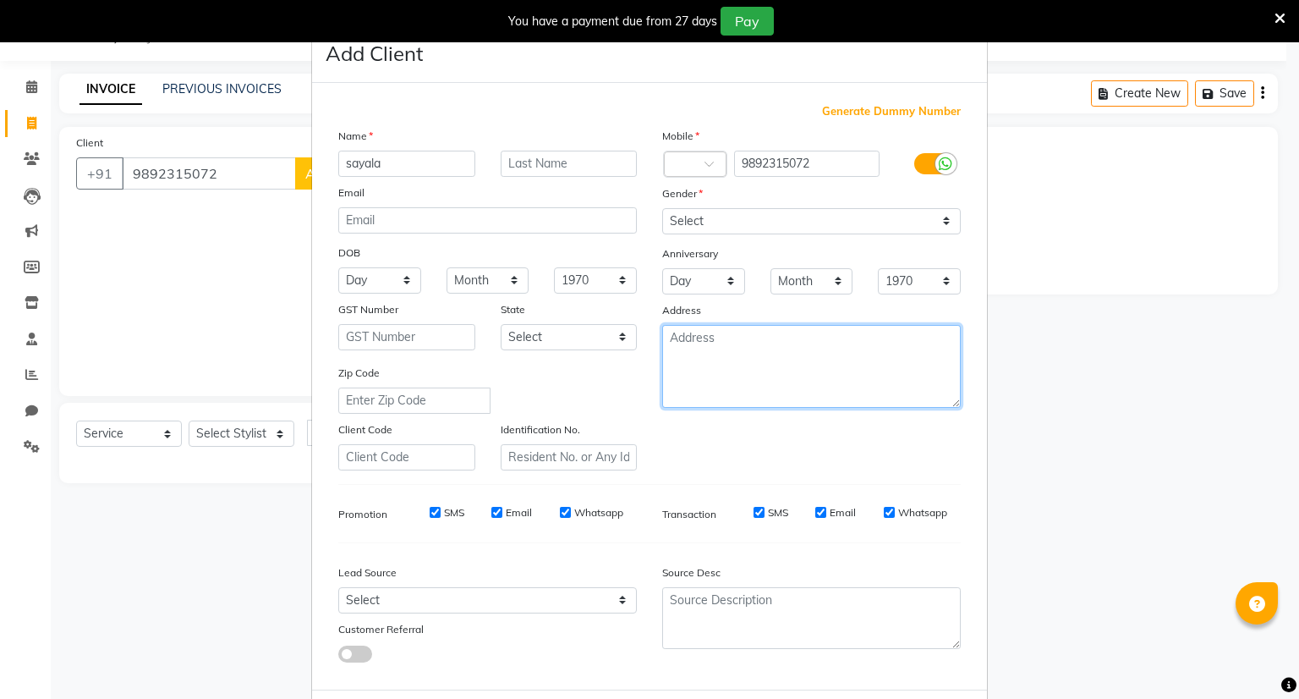
click at [688, 392] on textarea at bounding box center [811, 366] width 299 height 83
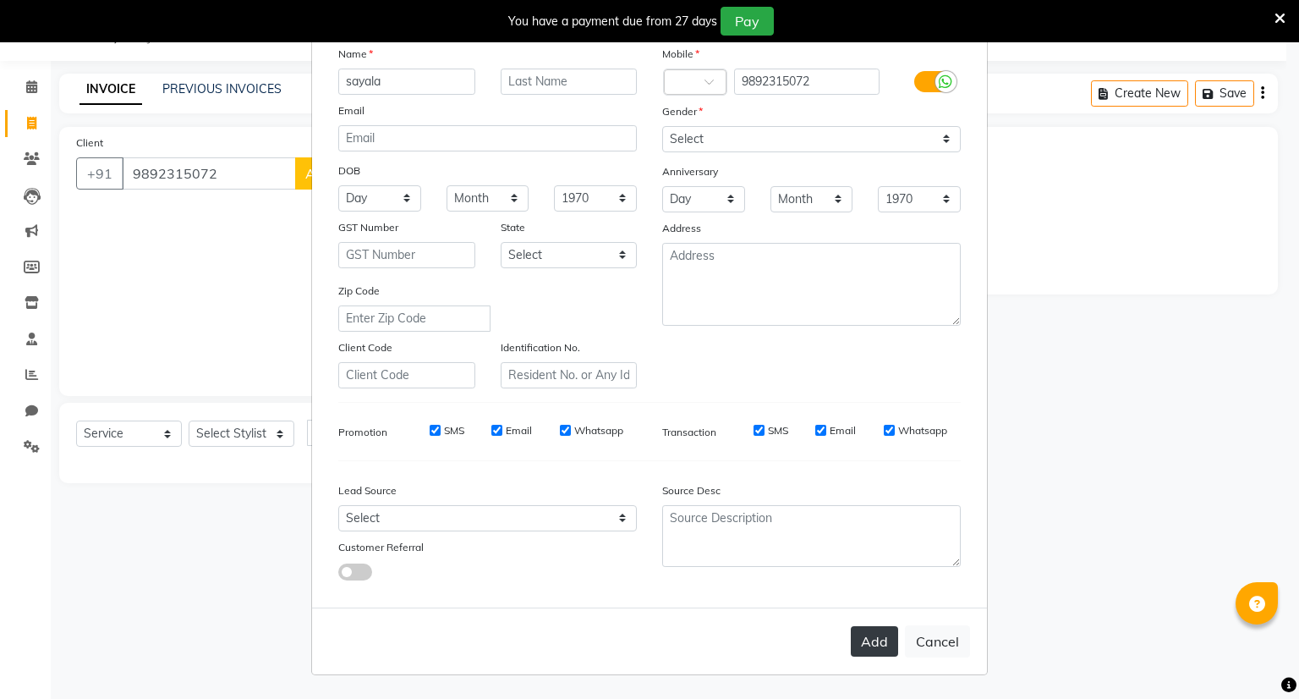
click at [865, 644] on button "Add" at bounding box center [874, 641] width 47 height 30
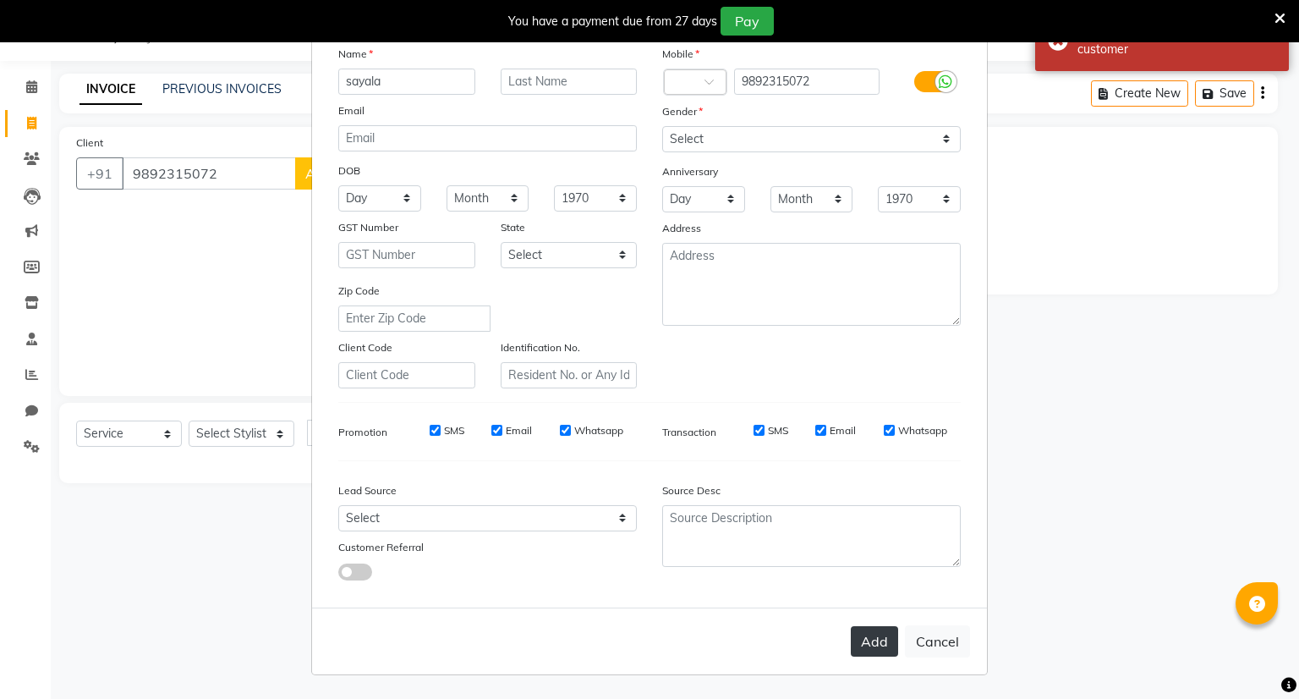
click at [865, 644] on button "Add" at bounding box center [874, 641] width 47 height 30
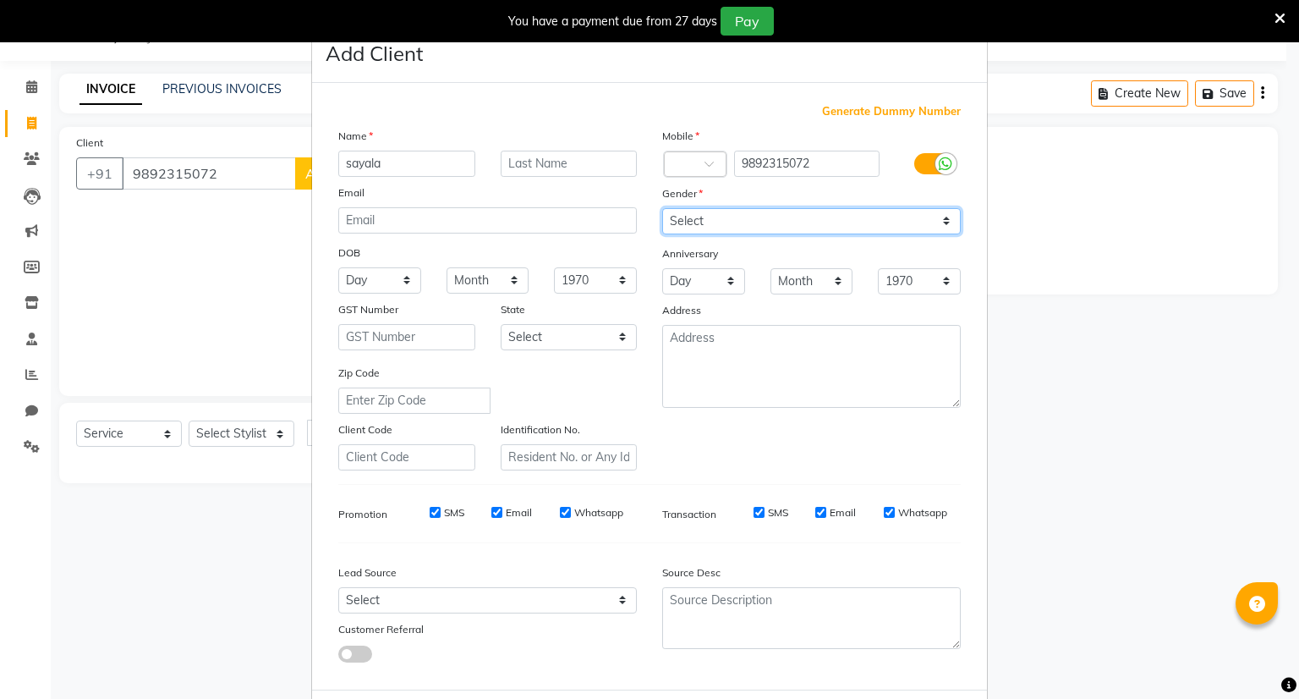
click at [699, 217] on select "Select Male Female Other Prefer Not To Say" at bounding box center [811, 221] width 299 height 26
click at [662, 209] on select "Select Male Female Other Prefer Not To Say" at bounding box center [811, 221] width 299 height 26
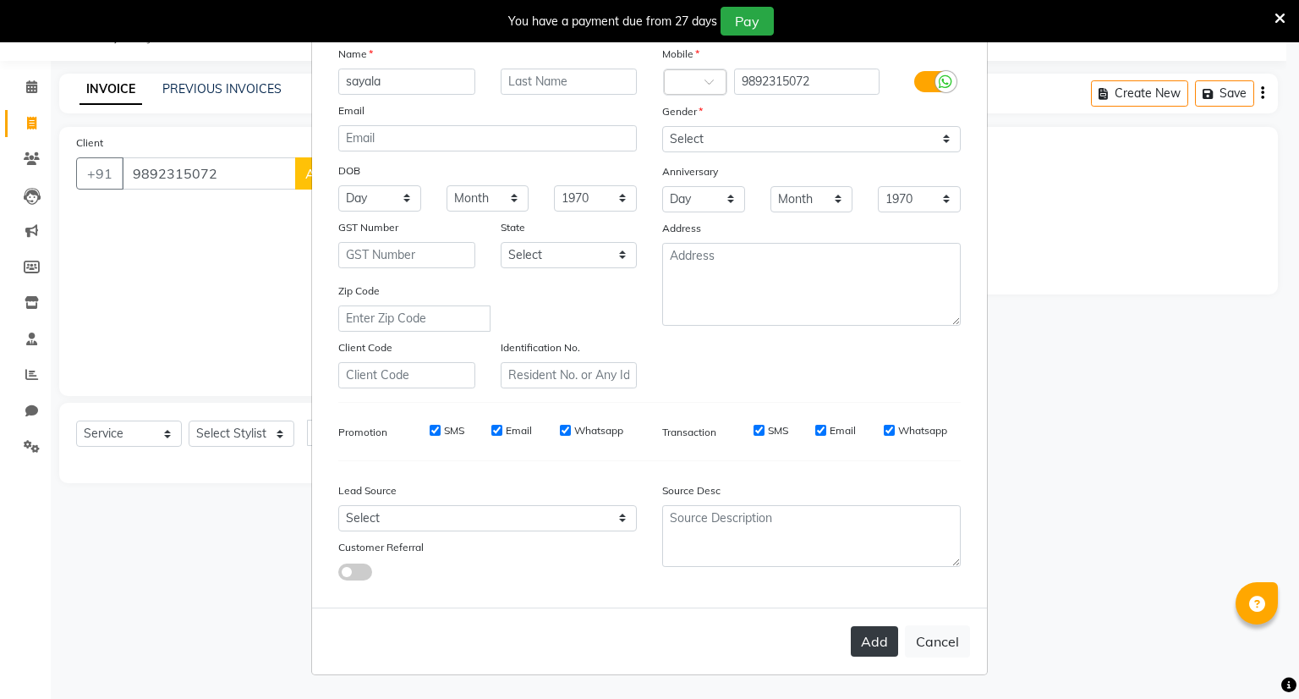
click at [858, 644] on button "Add" at bounding box center [874, 641] width 47 height 30
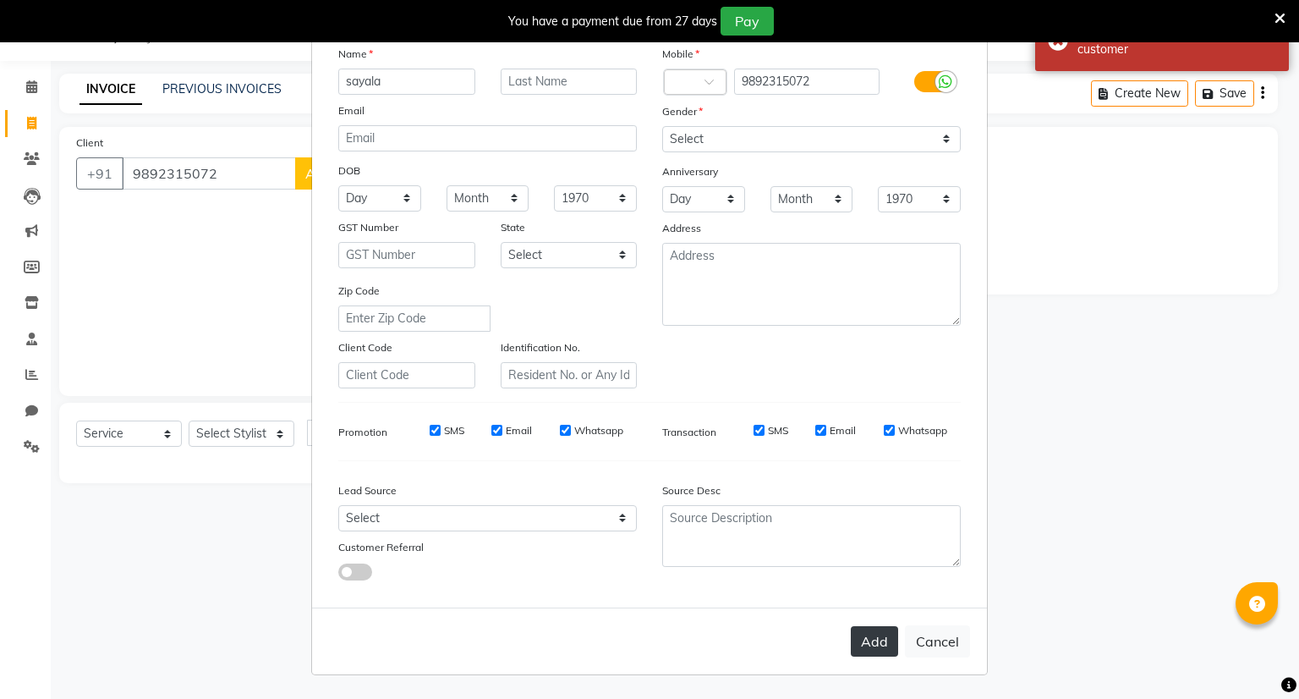
scroll to position [0, 0]
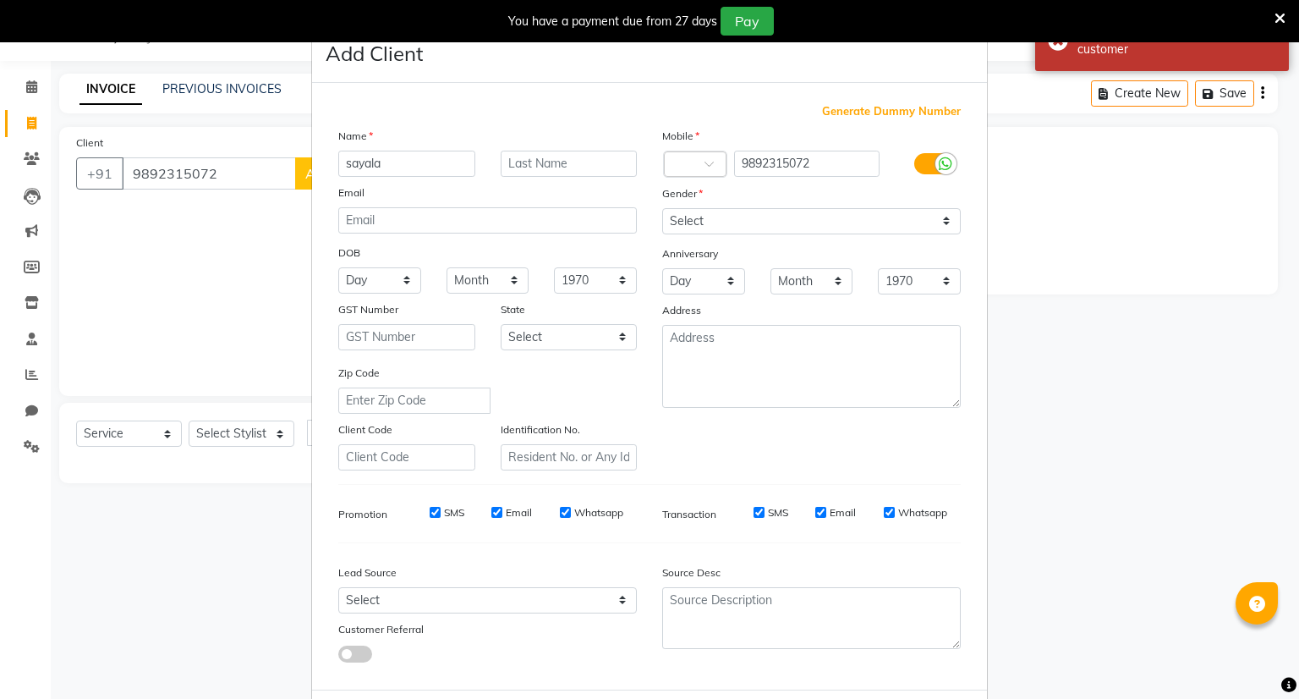
click at [245, 447] on ngb-modal-window "Add Client Generate Dummy Number Name sayala Email DOB Day 01 02 03 04 05 06 07…" at bounding box center [649, 349] width 1299 height 699
click at [247, 428] on ngb-modal-window "Add Client Generate Dummy Number Name sayala Email DOB Day 01 02 03 04 05 06 07…" at bounding box center [649, 349] width 1299 height 699
click at [234, 439] on ngb-modal-window "Add Client Generate Dummy Number Name sayala Email DOB Day 01 02 03 04 05 06 07…" at bounding box center [649, 349] width 1299 height 699
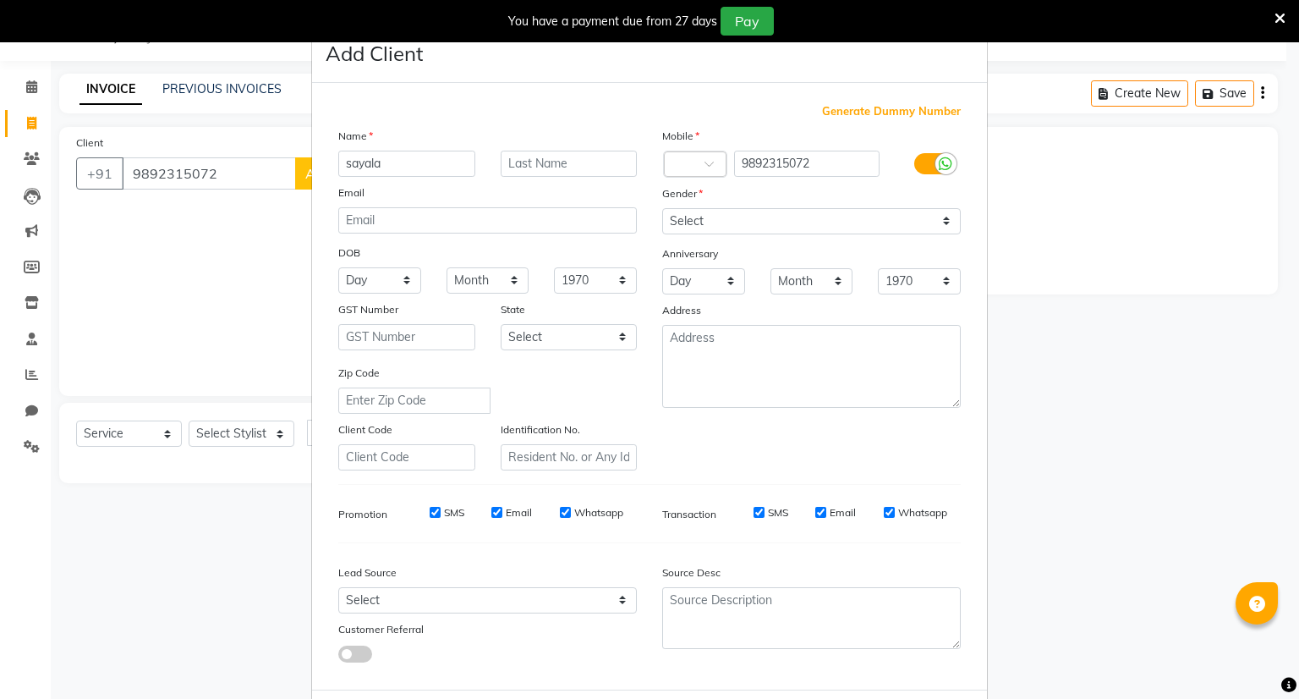
click at [234, 439] on ngb-modal-window "Add Client Generate Dummy Number Name sayala Email DOB Day 01 02 03 04 05 06 07…" at bounding box center [649, 349] width 1299 height 699
click at [299, 172] on ngb-modal-window "Add Client Generate Dummy Number Name sayala Email DOB Day 01 02 03 04 05 06 07…" at bounding box center [649, 349] width 1299 height 699
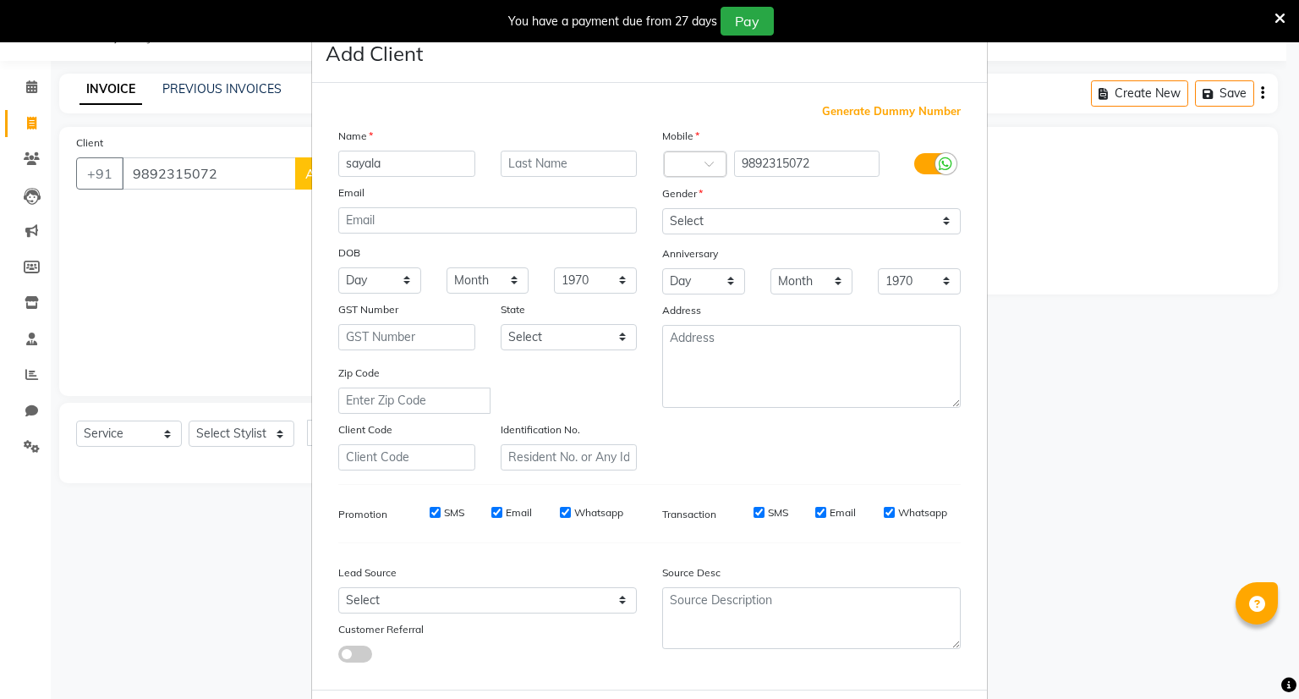
click at [299, 172] on ngb-modal-window "Add Client Generate Dummy Number Name sayala Email DOB Day 01 02 03 04 05 06 07…" at bounding box center [649, 349] width 1299 height 699
click at [233, 173] on ngb-modal-window "Add Client Generate Dummy Number Name sayala Email DOB Day 01 02 03 04 05 06 07…" at bounding box center [649, 349] width 1299 height 699
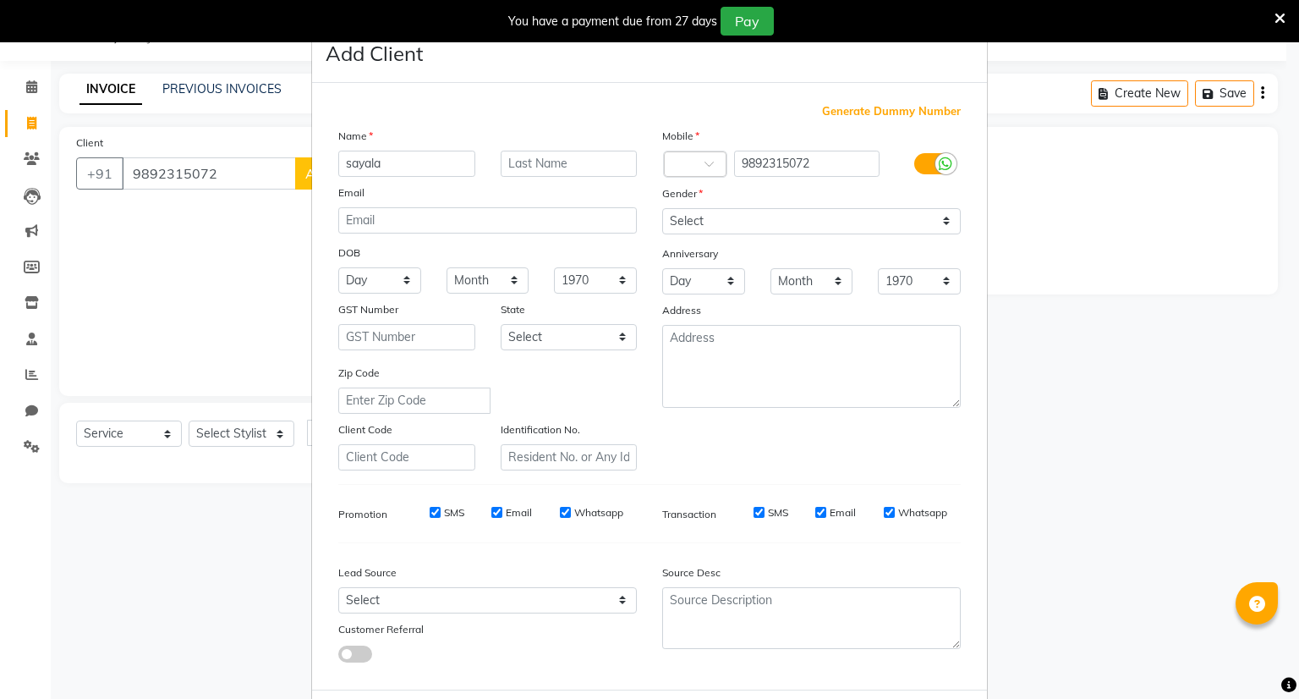
click at [1286, 18] on div "You have a payment due from 27 days Pay" at bounding box center [649, 21] width 1299 height 42
click at [1279, 14] on icon at bounding box center [1280, 18] width 11 height 15
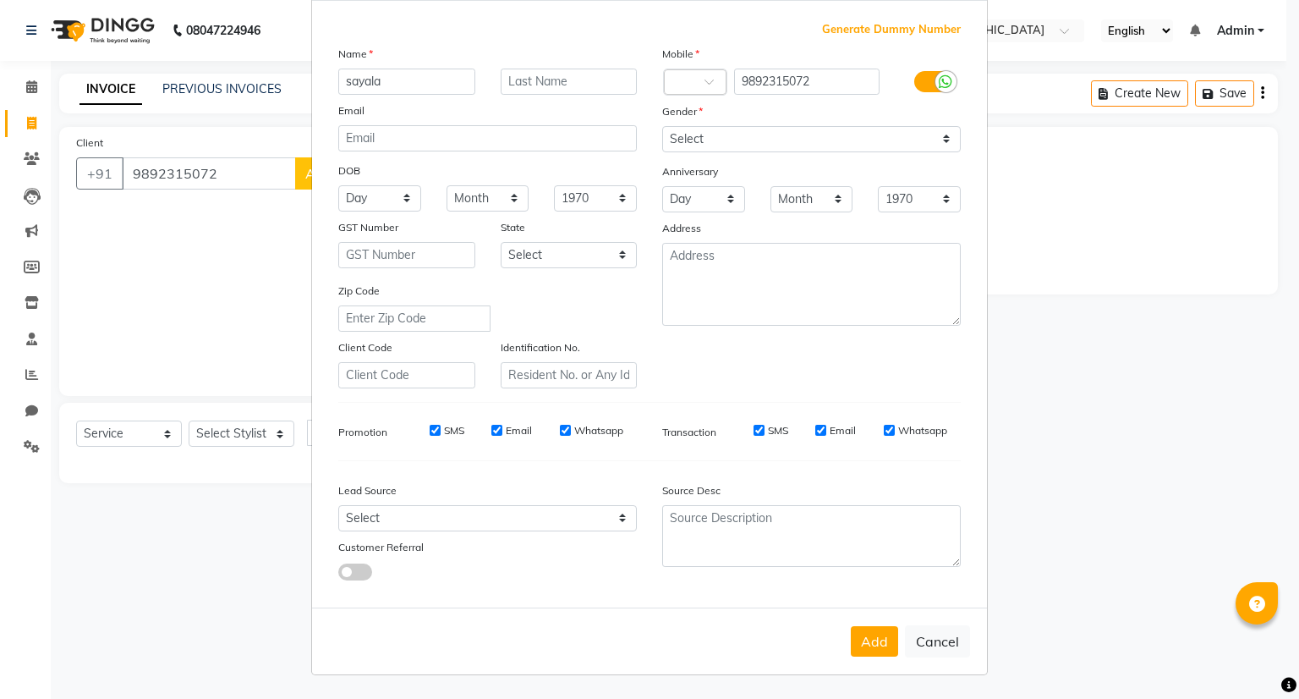
scroll to position [90, 0]
click at [866, 639] on button "Add" at bounding box center [874, 641] width 47 height 30
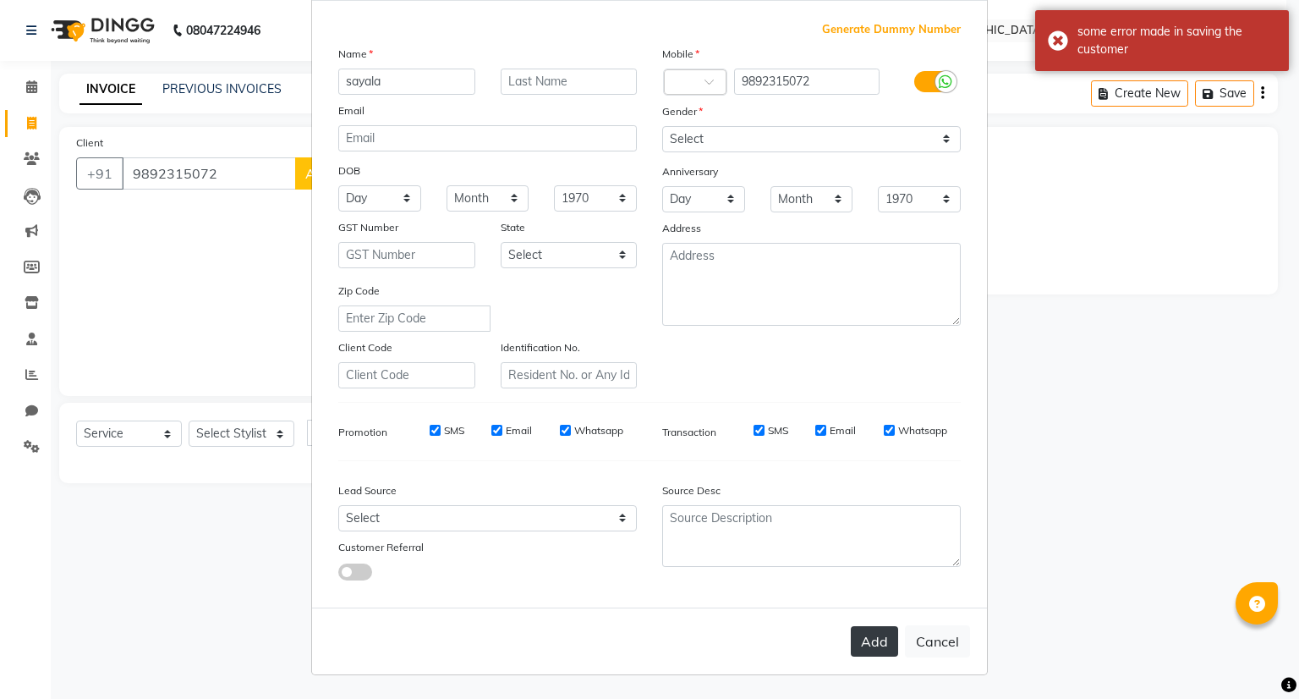
click at [866, 639] on button "Add" at bounding box center [874, 641] width 47 height 30
click at [1053, 594] on ngb-modal-window "Add Client Generate Dummy Number Name sayala Email DOB Day 01 02 03 04 05 06 07…" at bounding box center [649, 349] width 1299 height 699
click at [1031, 321] on ngb-modal-window "Add Client Generate Dummy Number Name sayala Email DOB Day 01 02 03 04 05 06 07…" at bounding box center [649, 349] width 1299 height 699
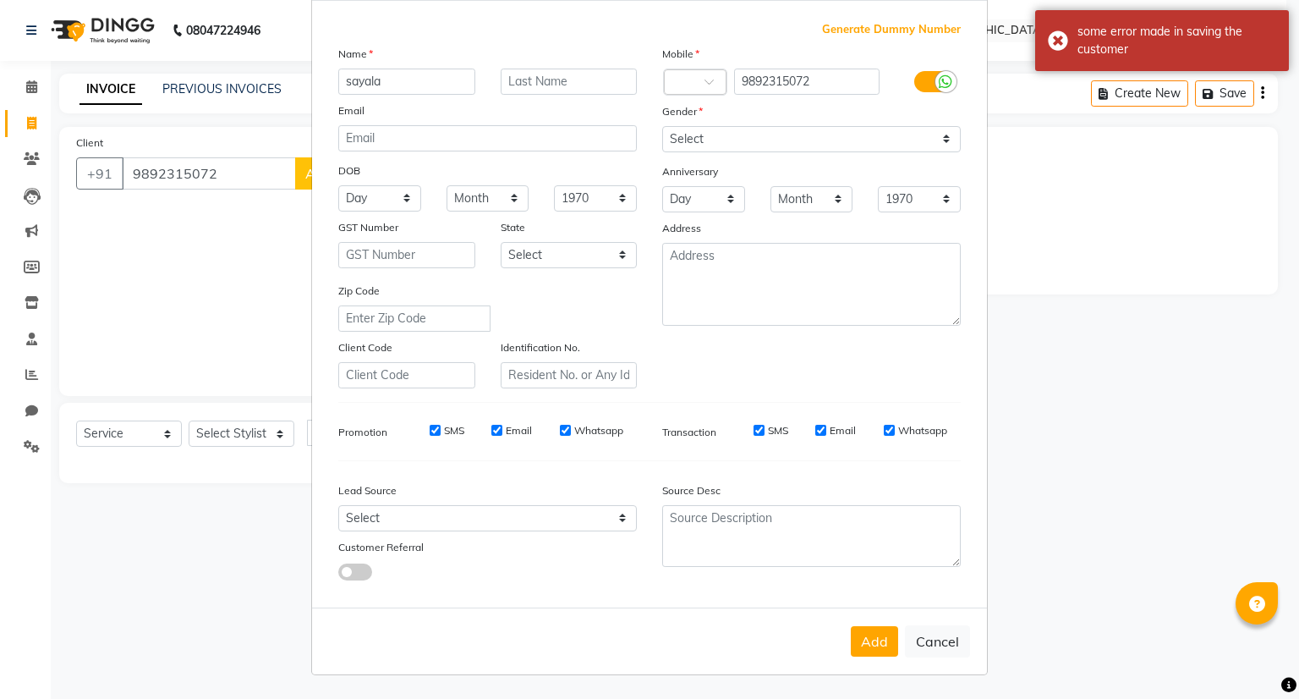
click at [1031, 321] on ngb-modal-window "Add Client Generate Dummy Number Name sayala Email DOB Day 01 02 03 04 05 06 07…" at bounding box center [649, 349] width 1299 height 699
click at [1056, 41] on div "some error made in saving the customer" at bounding box center [1162, 40] width 254 height 61
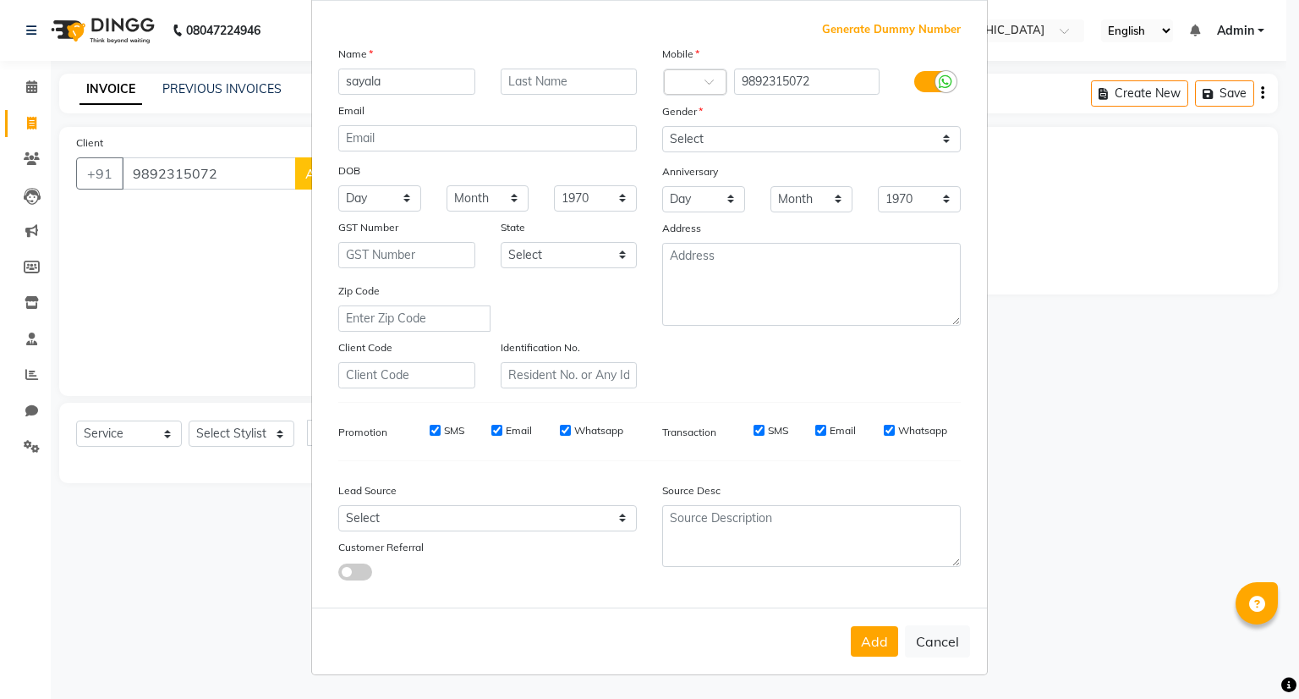
click at [244, 89] on ngb-modal-window "Add Client Generate Dummy Number Name sayala Email DOB Day 01 02 03 04 05 06 07…" at bounding box center [649, 349] width 1299 height 699
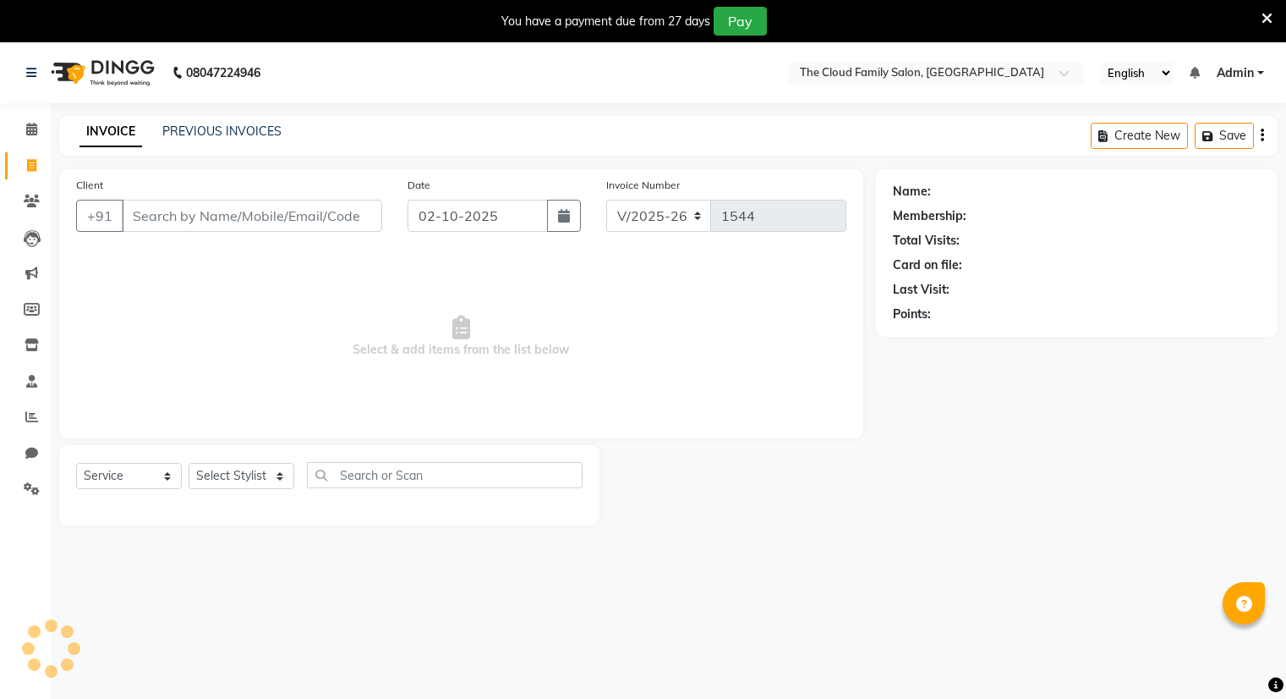
select select "8444"
select select "service"
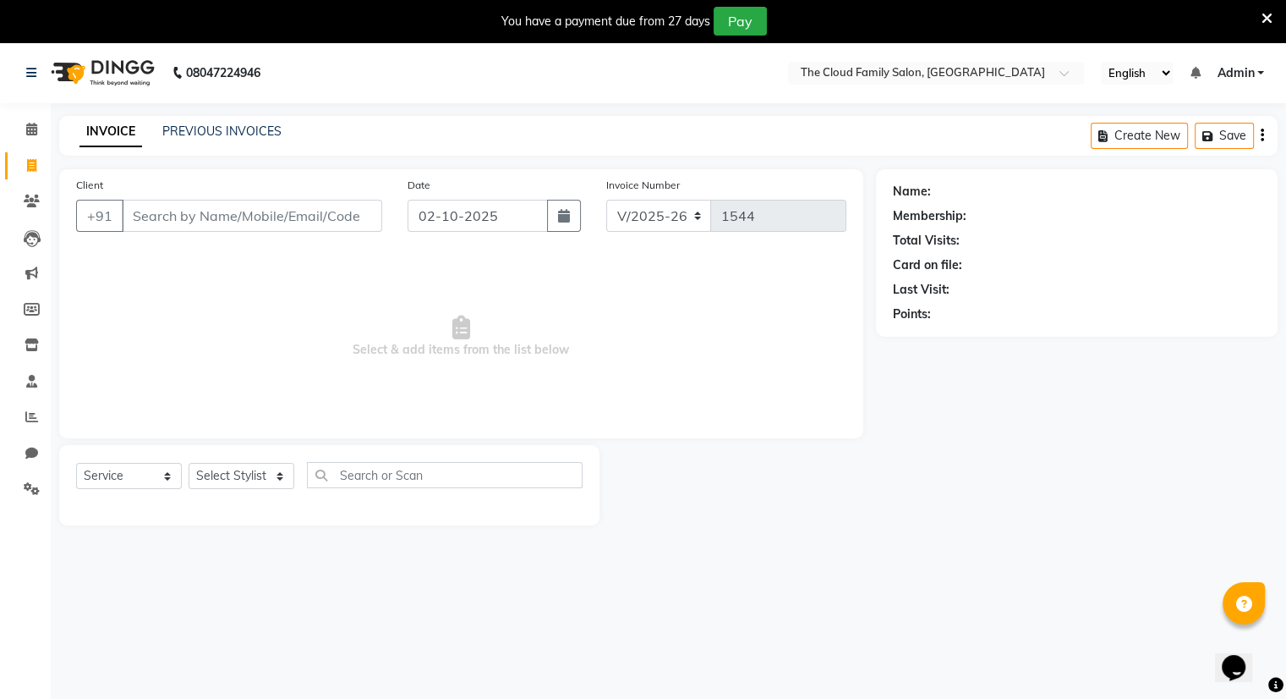
click at [265, 211] on input "Client" at bounding box center [252, 216] width 260 height 32
click at [165, 214] on input "Client" at bounding box center [252, 216] width 260 height 32
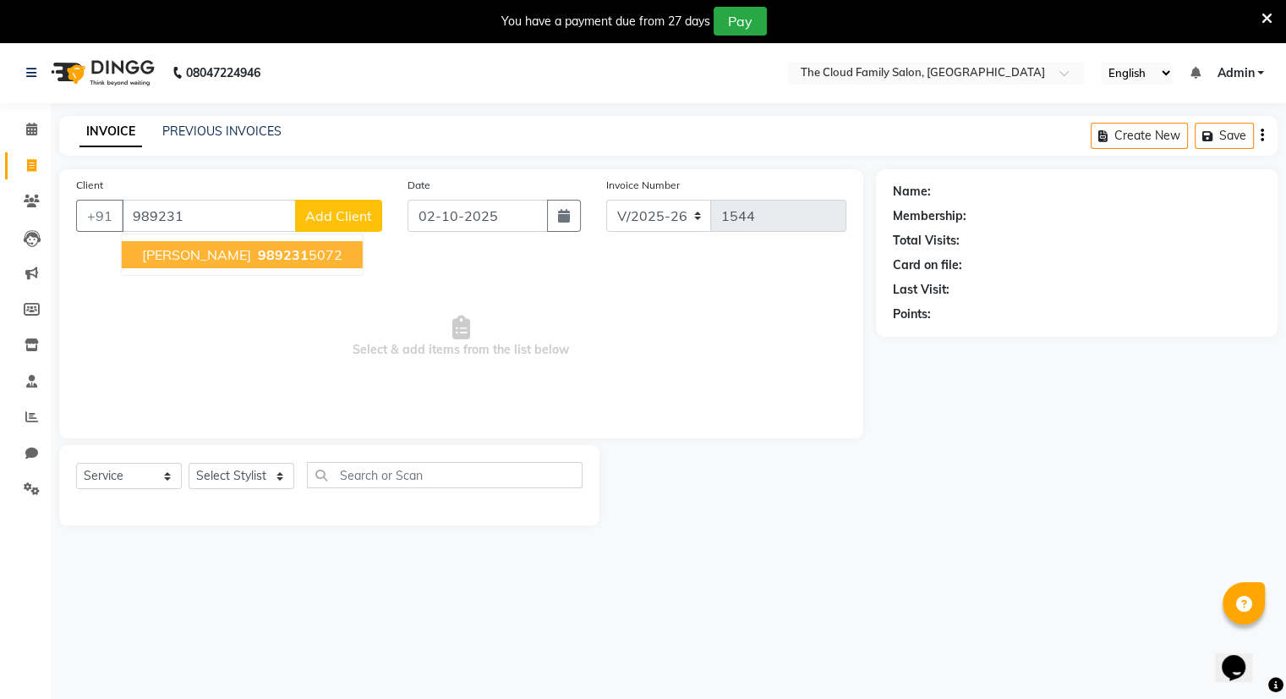
click at [258, 255] on span "989231" at bounding box center [283, 254] width 51 height 17
type input "9892315072"
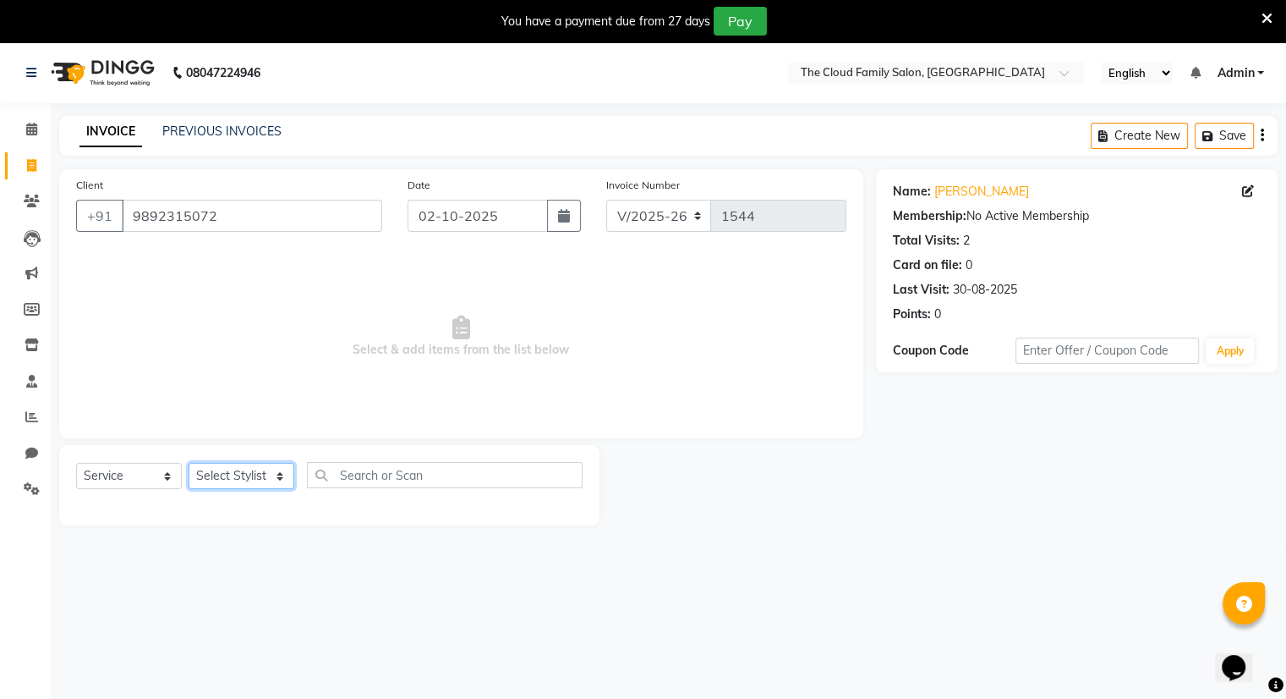
click at [214, 473] on select "Select Stylist Amrapali Bhumi OM [PERSON_NAME] [PERSON_NAME] [PERSON_NAME]" at bounding box center [242, 476] width 106 height 26
select select "83357"
click at [189, 463] on select "Select Stylist Amrapali Bhumi OM [PERSON_NAME] [PERSON_NAME] [PERSON_NAME]" at bounding box center [242, 476] width 106 height 26
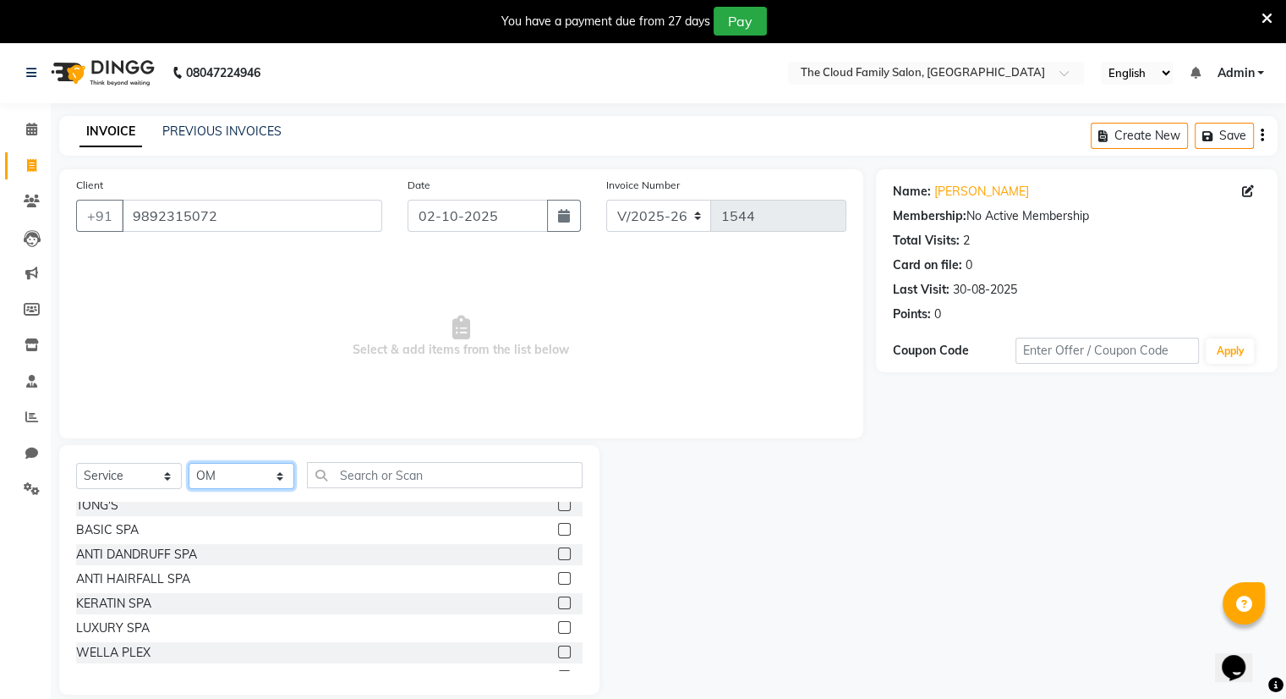
scroll to position [496, 0]
click at [558, 552] on label at bounding box center [564, 554] width 13 height 13
click at [558, 552] on input "checkbox" at bounding box center [563, 555] width 11 height 11
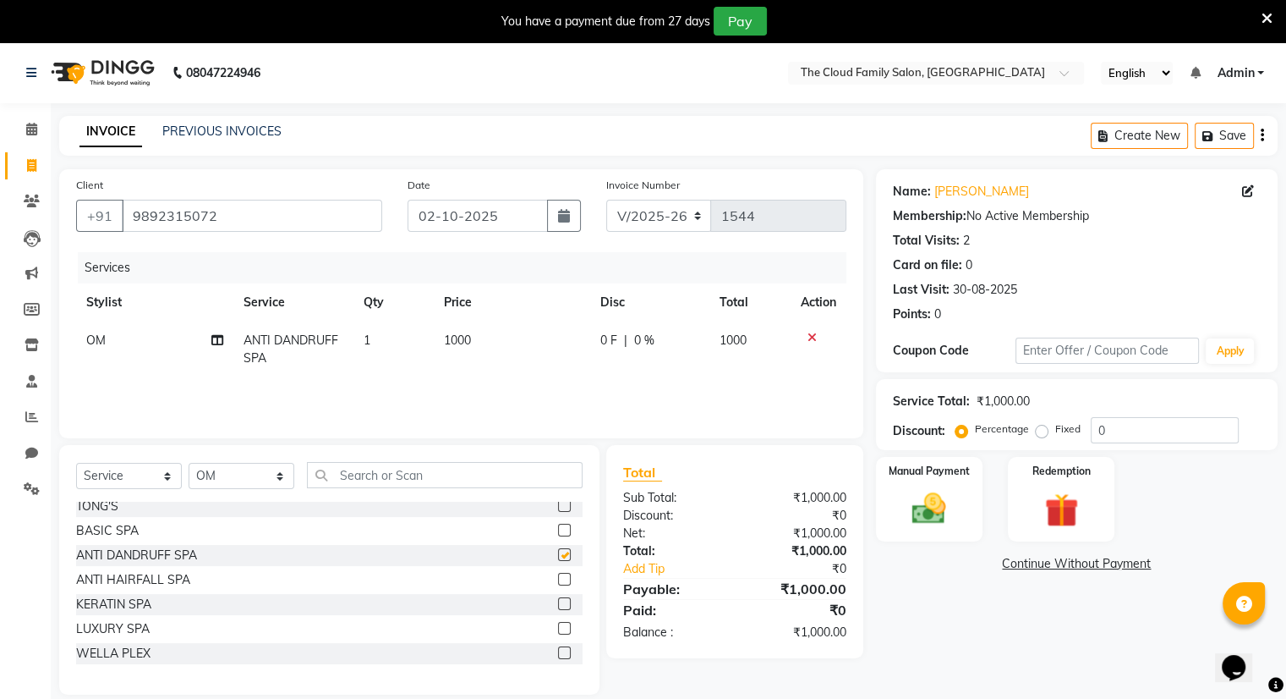
checkbox input "false"
click at [558, 609] on label at bounding box center [564, 603] width 13 height 13
click at [558, 609] on input "checkbox" at bounding box center [563, 604] width 11 height 11
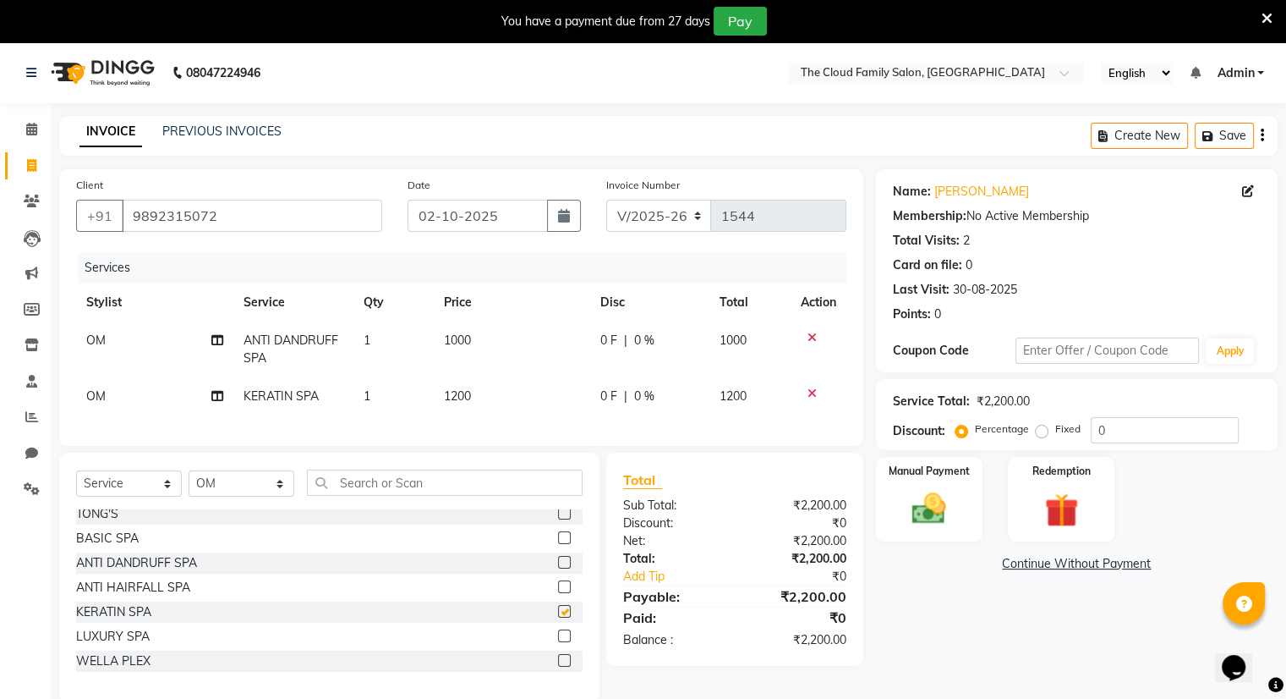
checkbox input "false"
click at [811, 345] on td at bounding box center [819, 349] width 56 height 56
click at [810, 339] on icon at bounding box center [812, 338] width 9 height 12
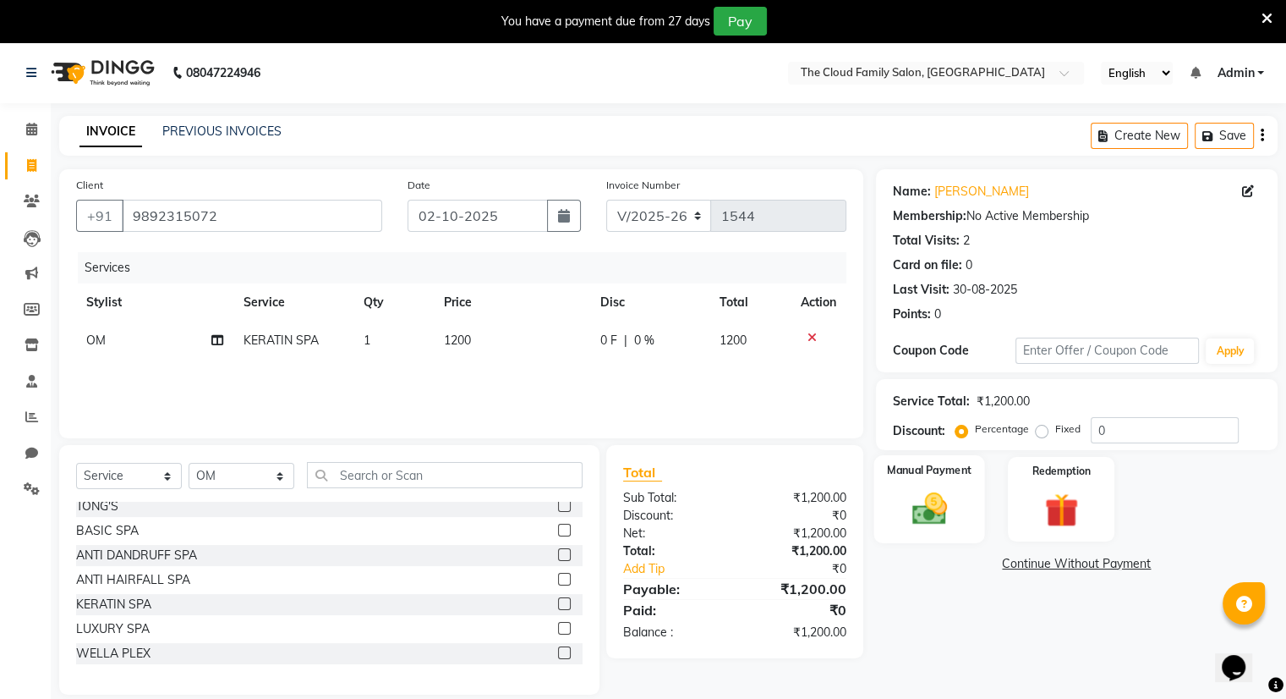
click at [924, 498] on img at bounding box center [929, 509] width 57 height 41
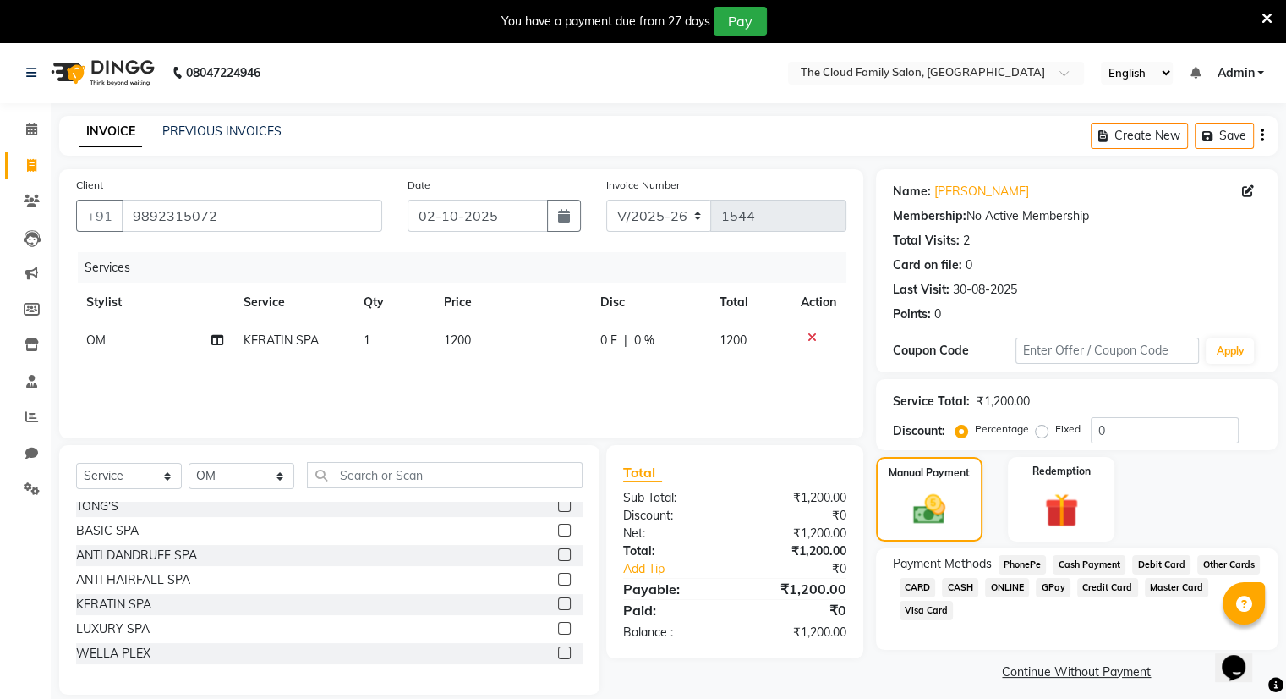
click at [1001, 593] on span "ONLINE" at bounding box center [1007, 587] width 44 height 19
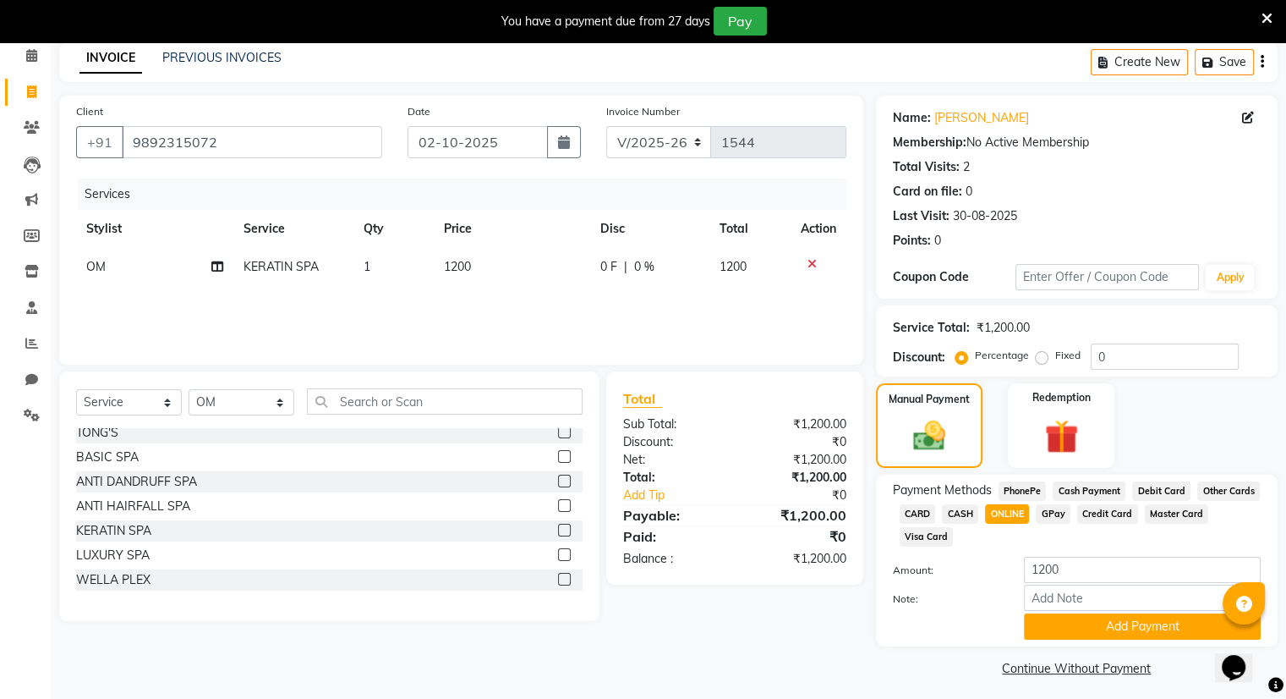
scroll to position [74, 0]
click at [1078, 570] on input "1200" at bounding box center [1142, 569] width 237 height 26
click at [953, 507] on span "CASH" at bounding box center [960, 512] width 36 height 19
click at [973, 514] on span "CASH" at bounding box center [960, 512] width 36 height 19
click at [1076, 568] on input "1200" at bounding box center [1142, 569] width 237 height 26
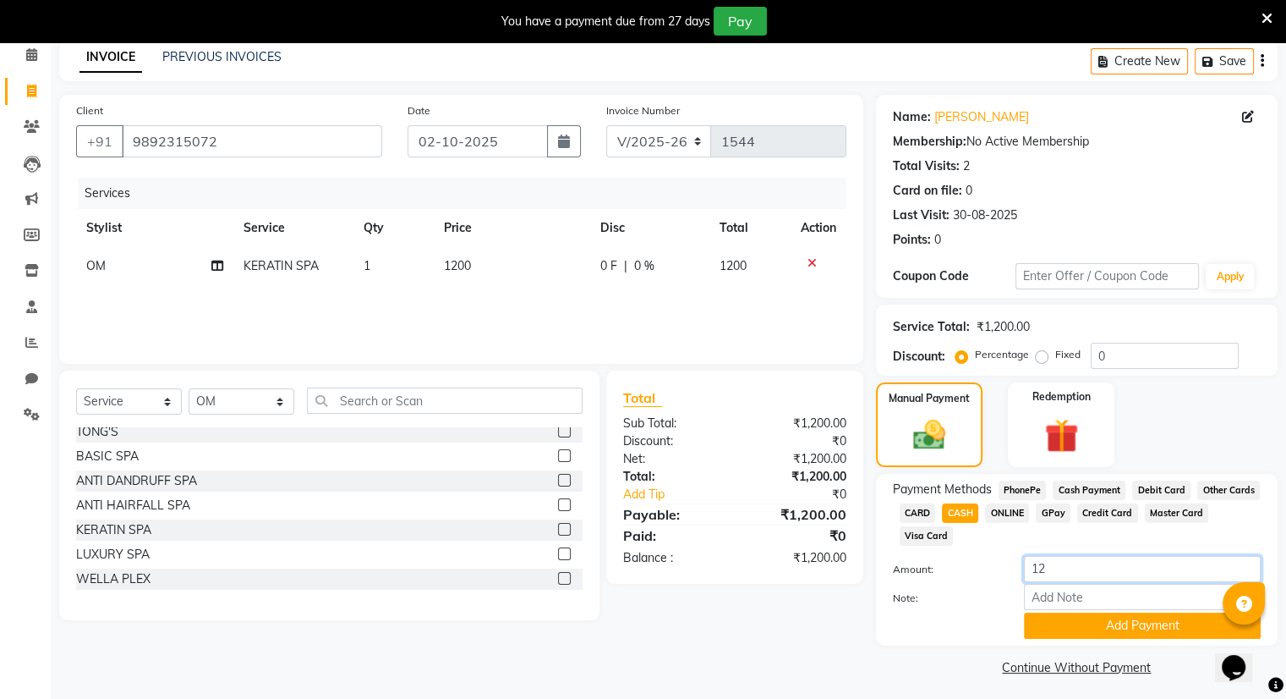
type input "1"
type input "200"
